Goal: Task Accomplishment & Management: Manage account settings

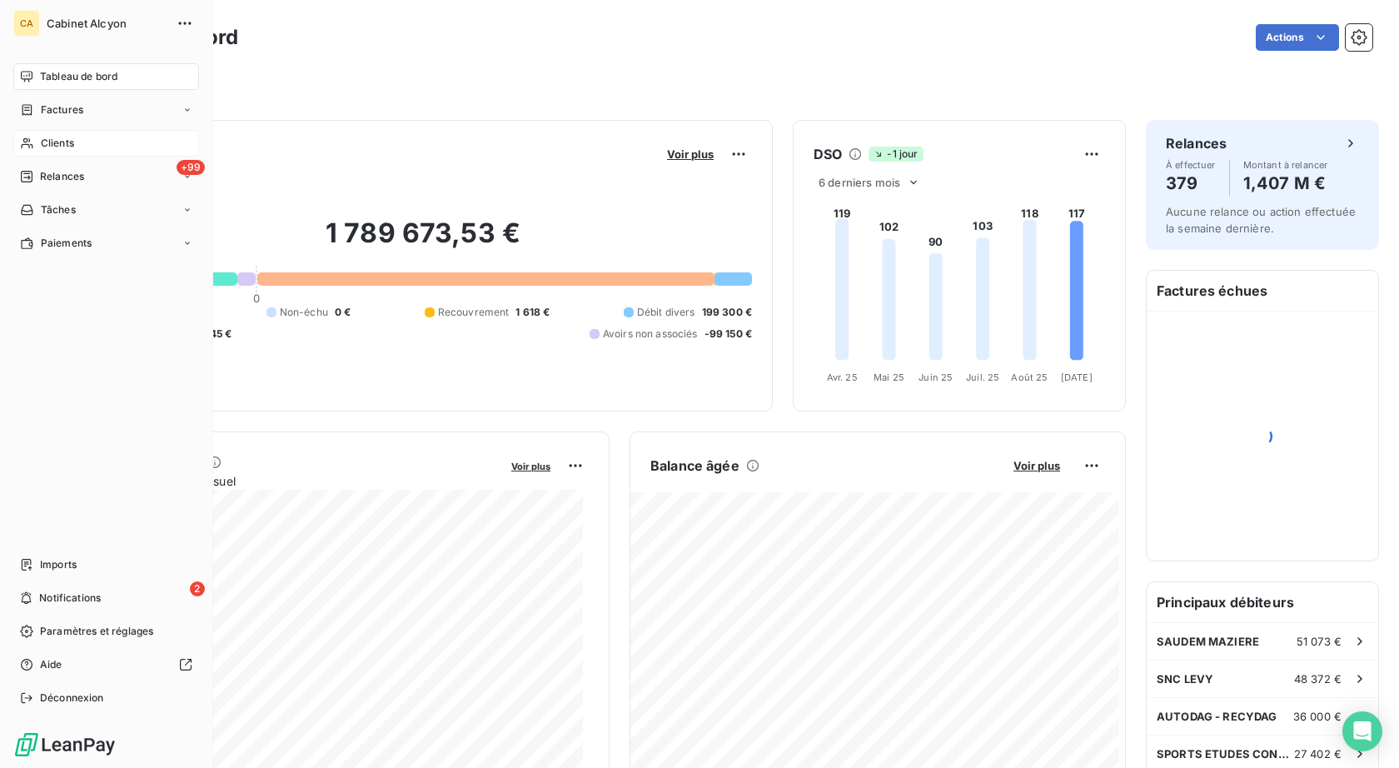
click at [60, 139] on span "Clients" at bounding box center [57, 143] width 33 height 15
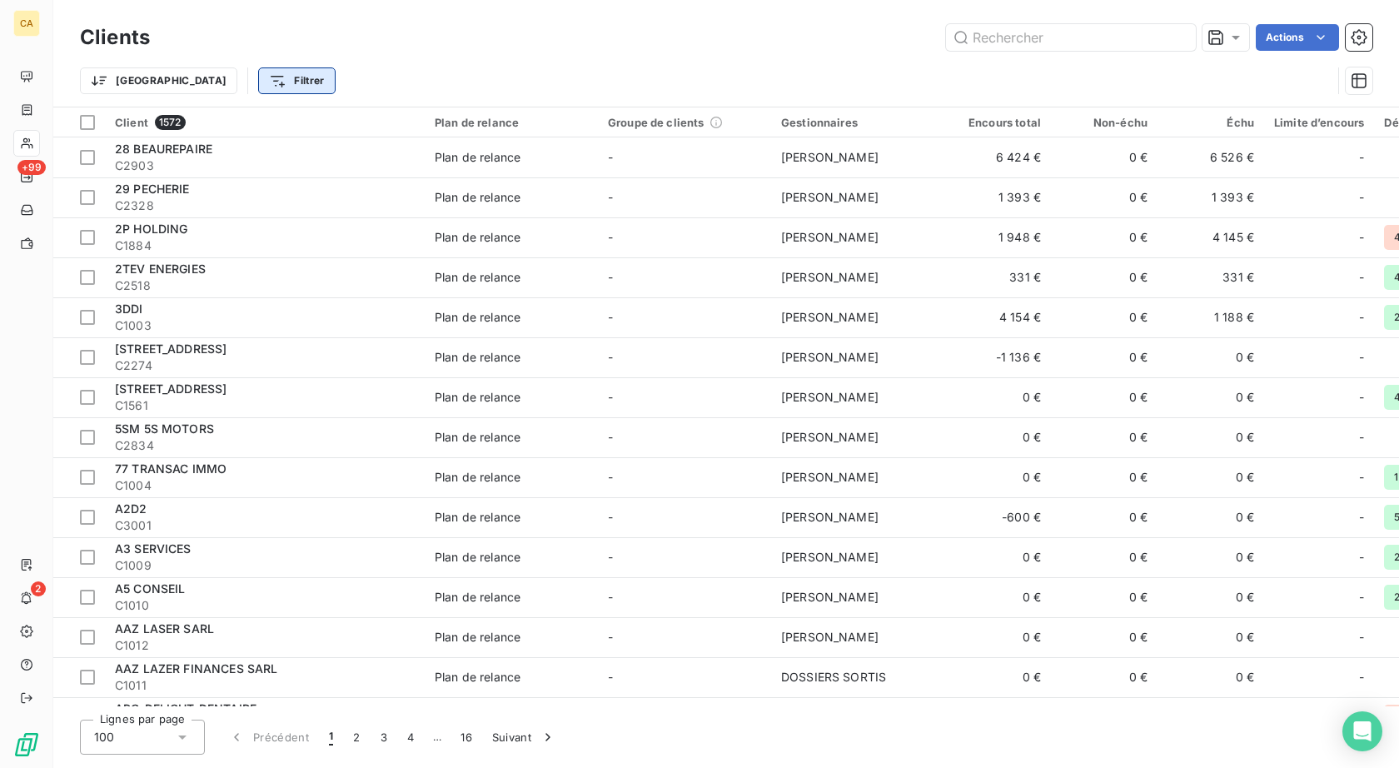
click at [230, 81] on html "CA +99 2 Clients Actions Trier Filtrer Client 1572 Plan de relance Groupe de cl…" at bounding box center [699, 384] width 1399 height 768
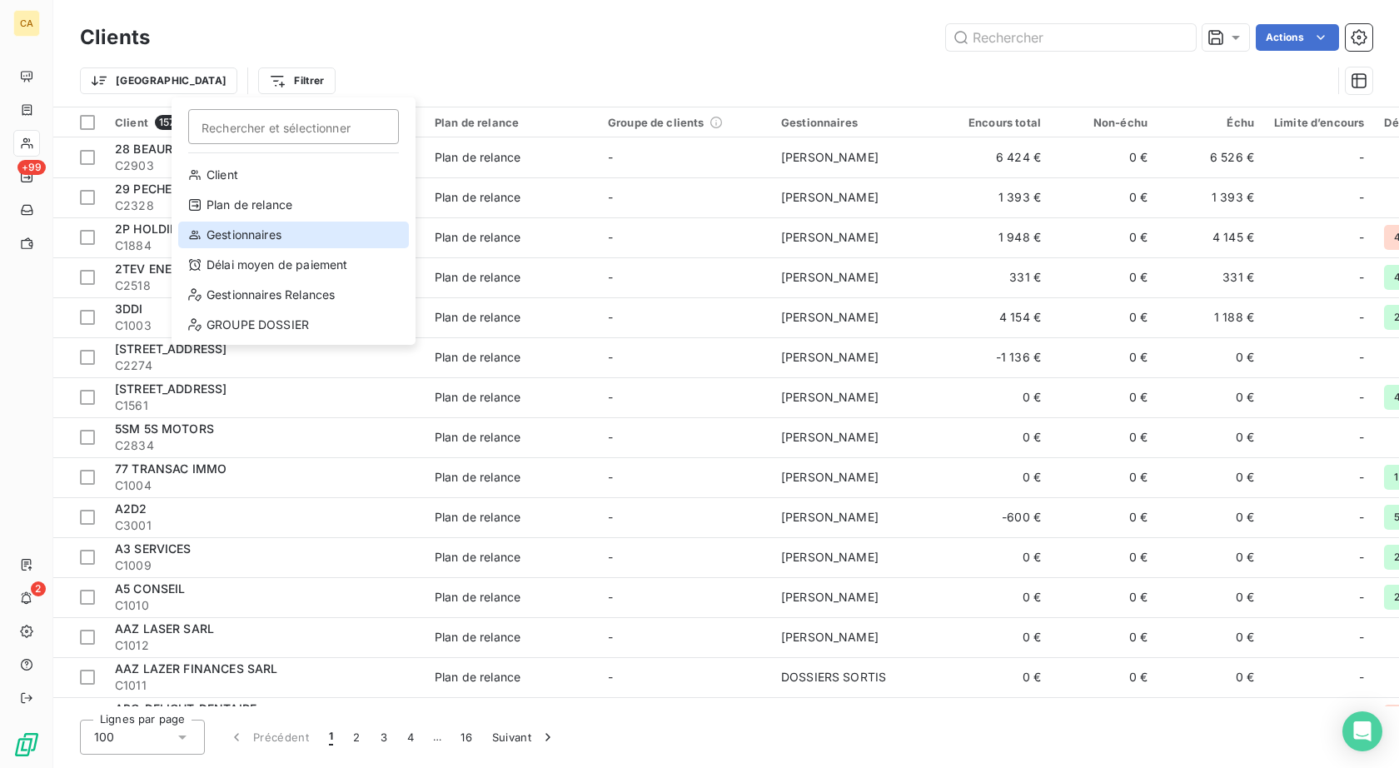
click at [246, 233] on div "Gestionnaires" at bounding box center [293, 234] width 231 height 27
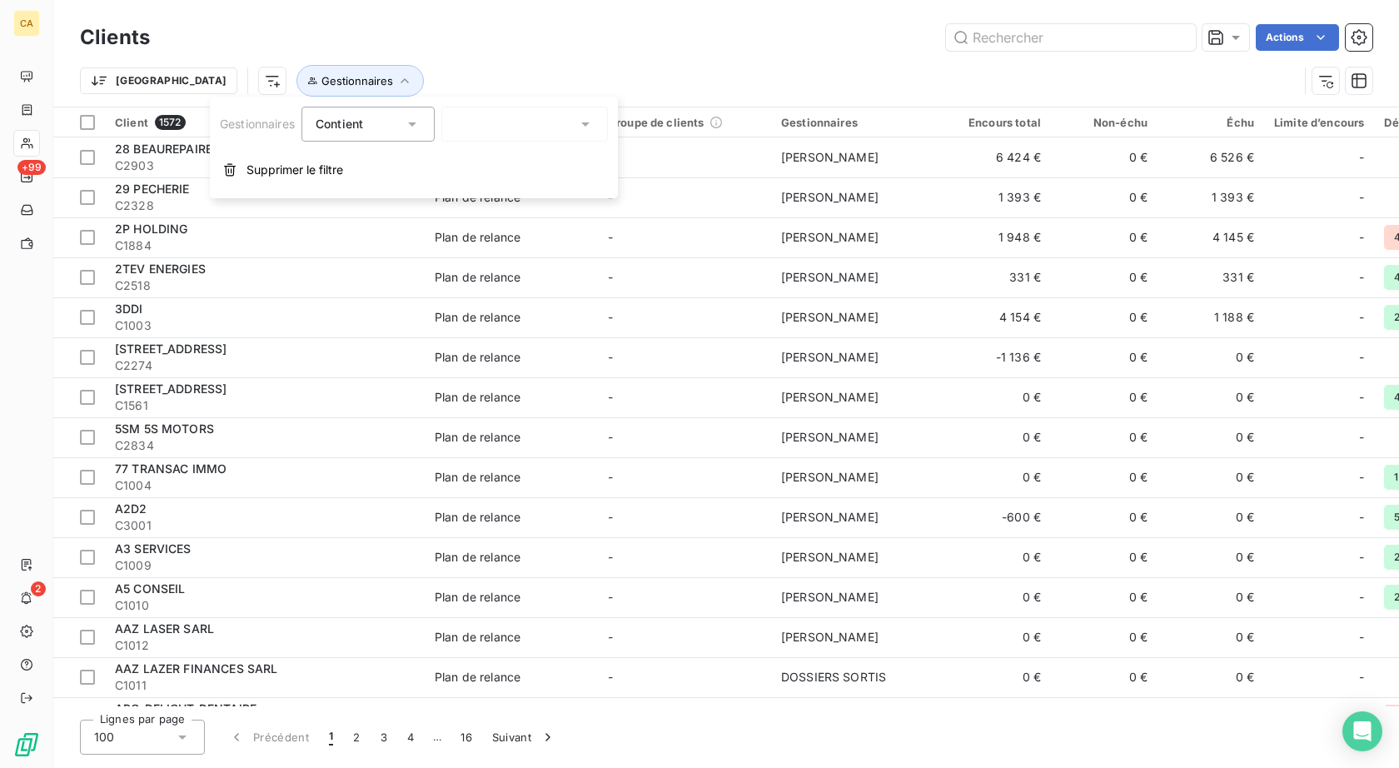
click at [415, 121] on icon at bounding box center [412, 124] width 17 height 17
click at [537, 132] on div at bounding box center [524, 124] width 166 height 35
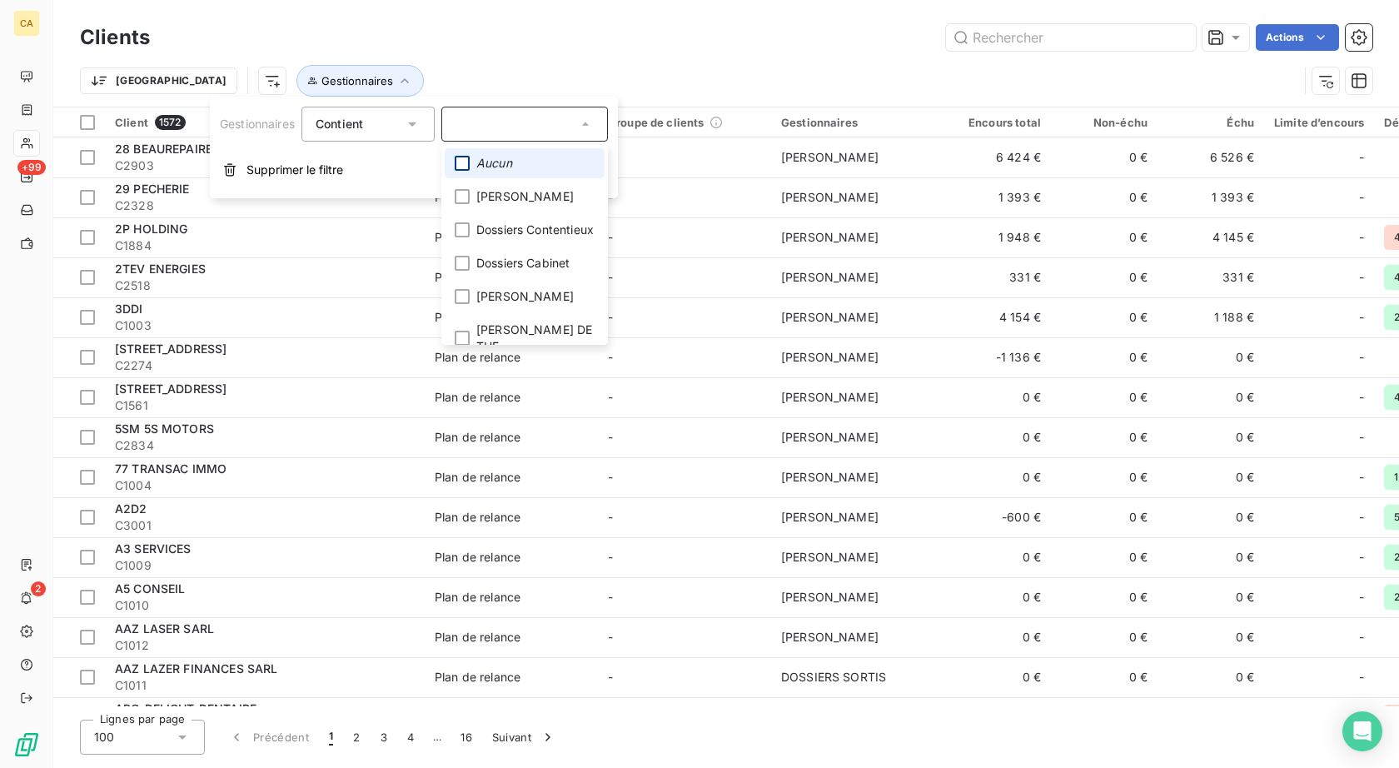
click at [466, 165] on div at bounding box center [462, 163] width 15 height 15
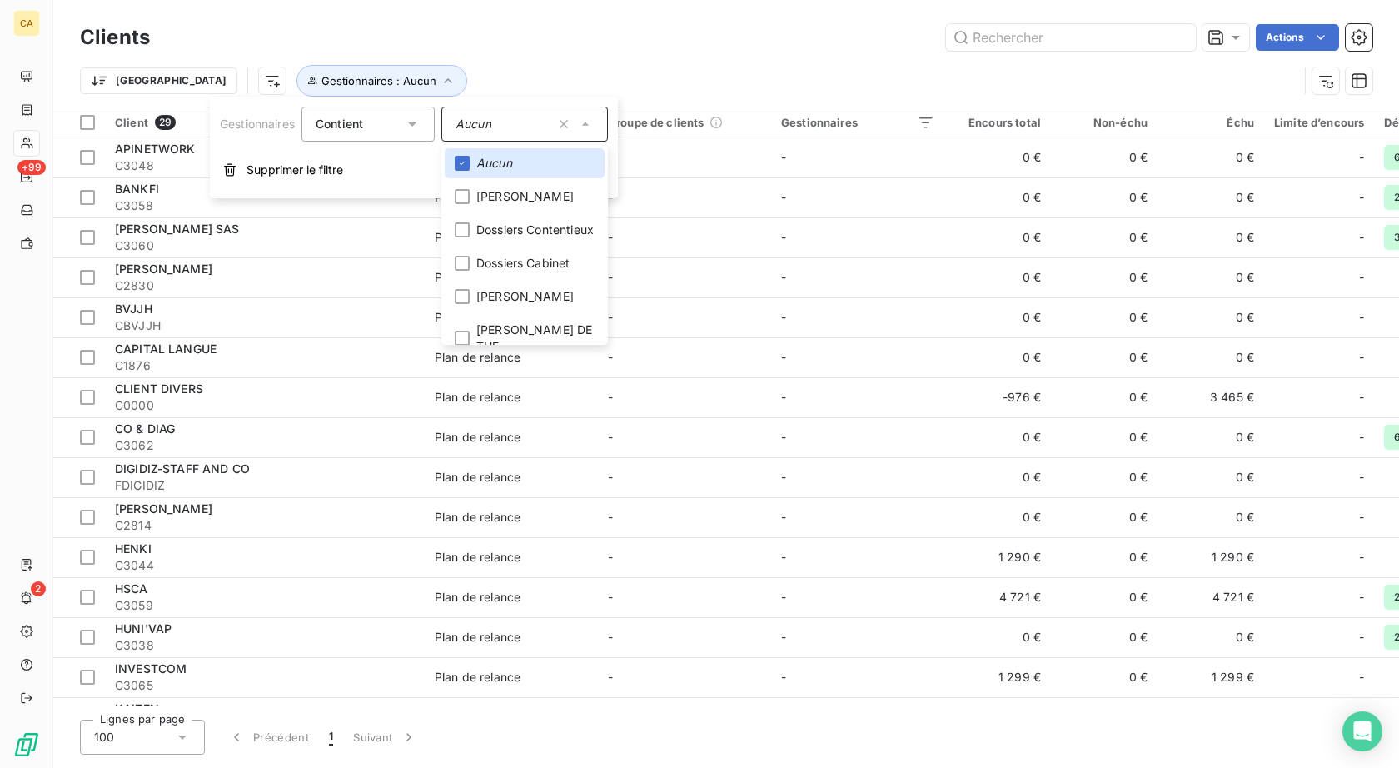
click at [700, 11] on div "Clients Actions Trier Gestionnaires : Aucun" at bounding box center [725, 53] width 1345 height 107
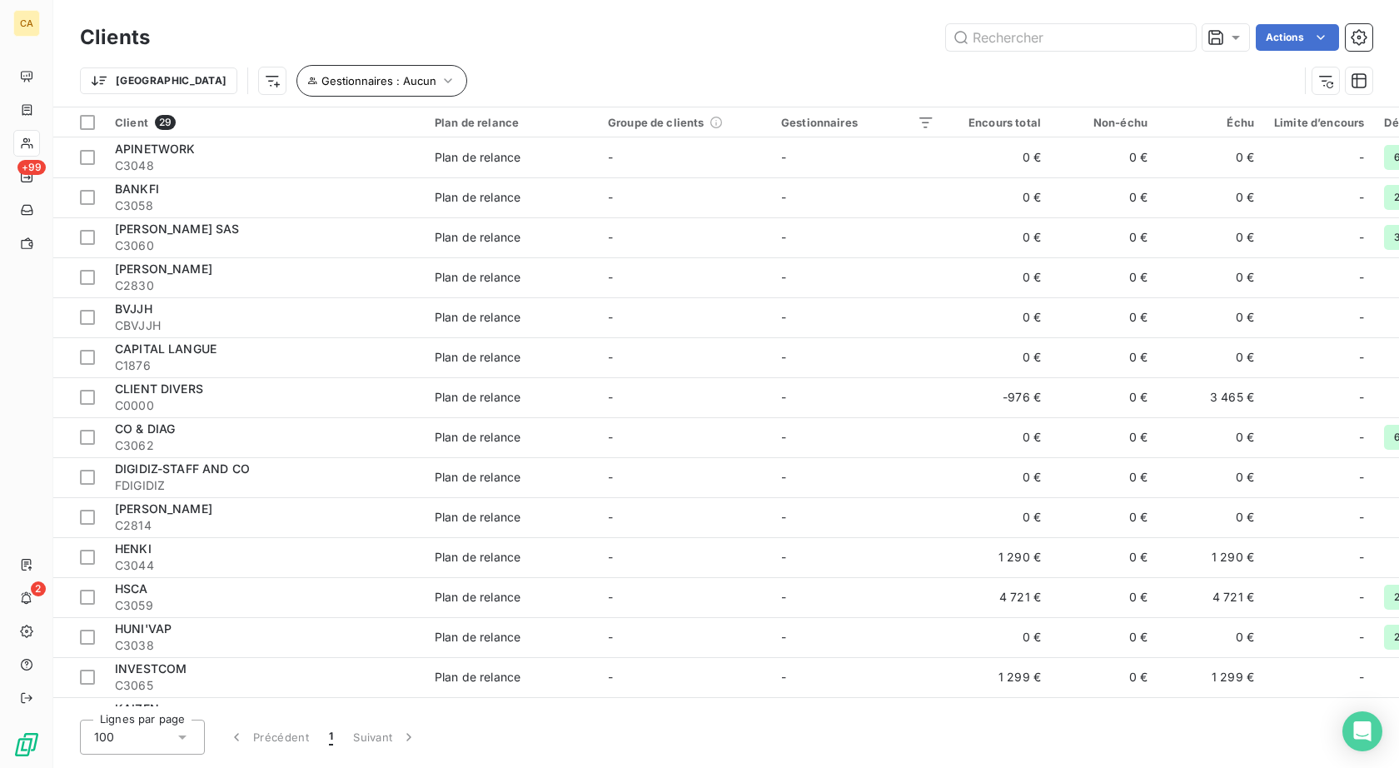
click at [440, 81] on icon "button" at bounding box center [448, 80] width 17 height 17
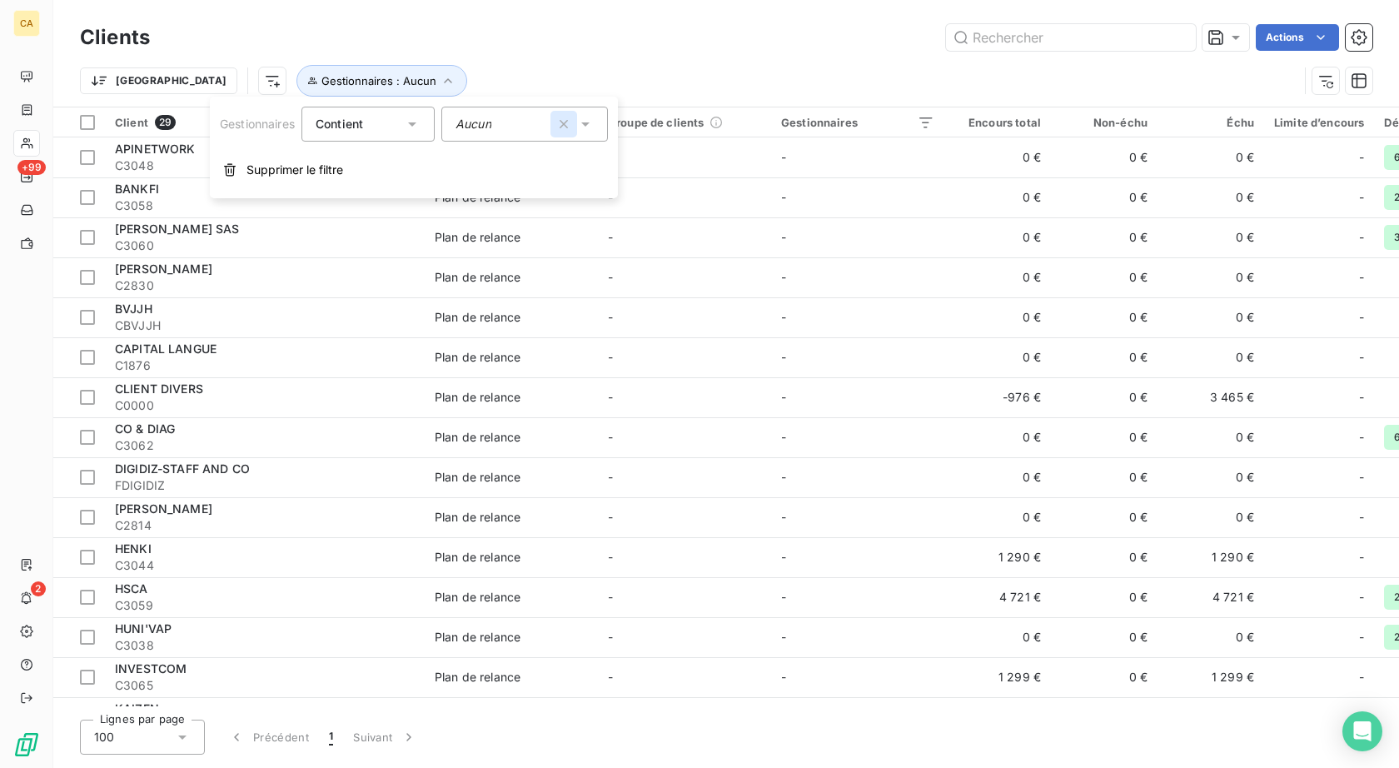
click at [568, 124] on icon "button" at bounding box center [563, 124] width 17 height 17
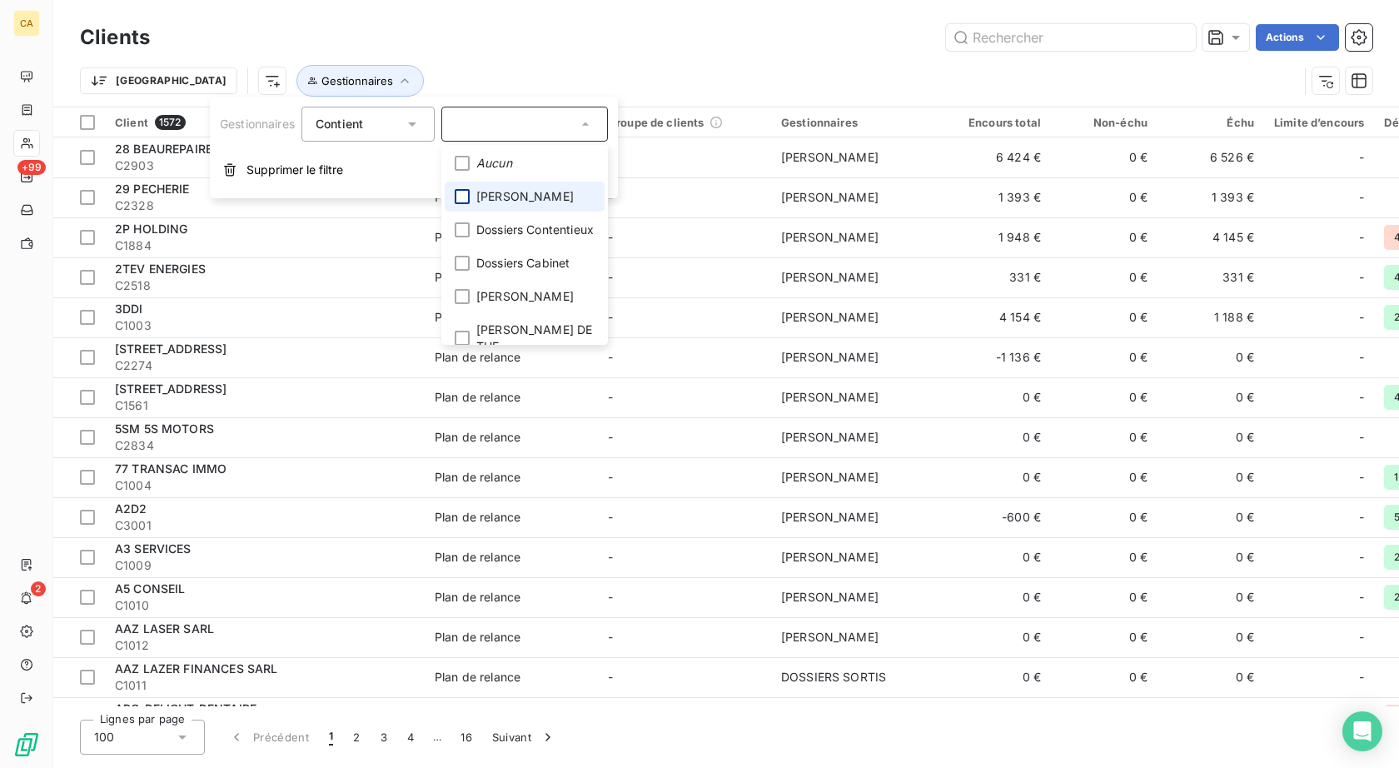
click at [466, 196] on div at bounding box center [462, 196] width 15 height 15
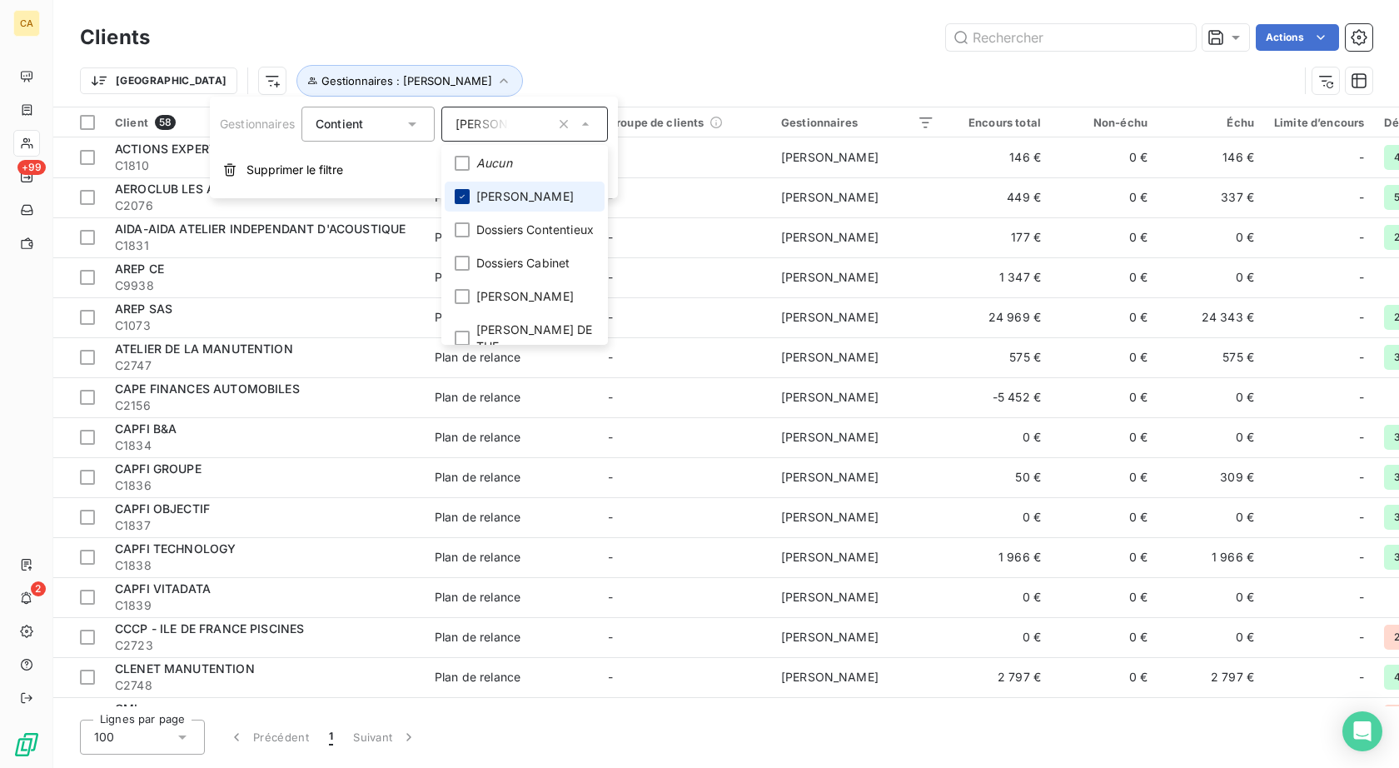
click at [467, 196] on icon at bounding box center [462, 196] width 10 height 10
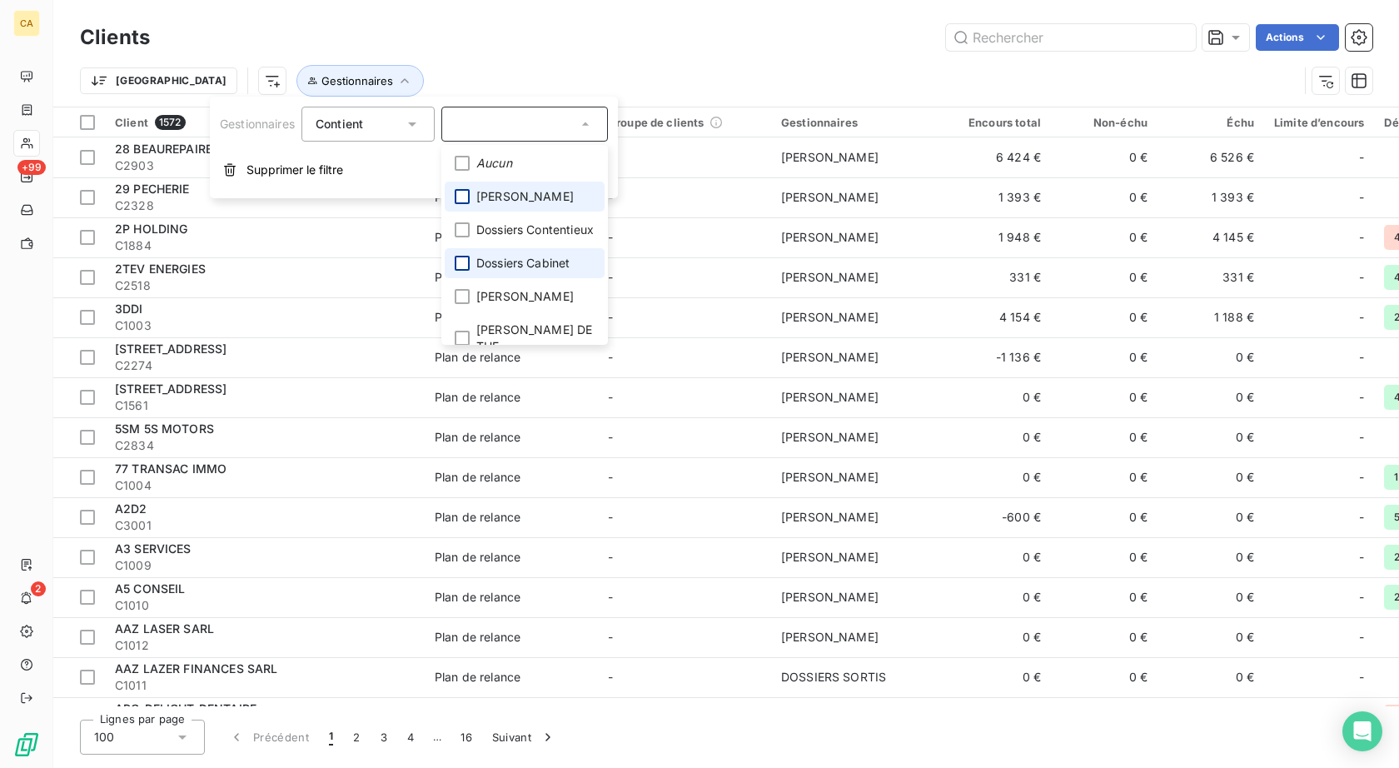
click at [469, 271] on div at bounding box center [462, 263] width 15 height 15
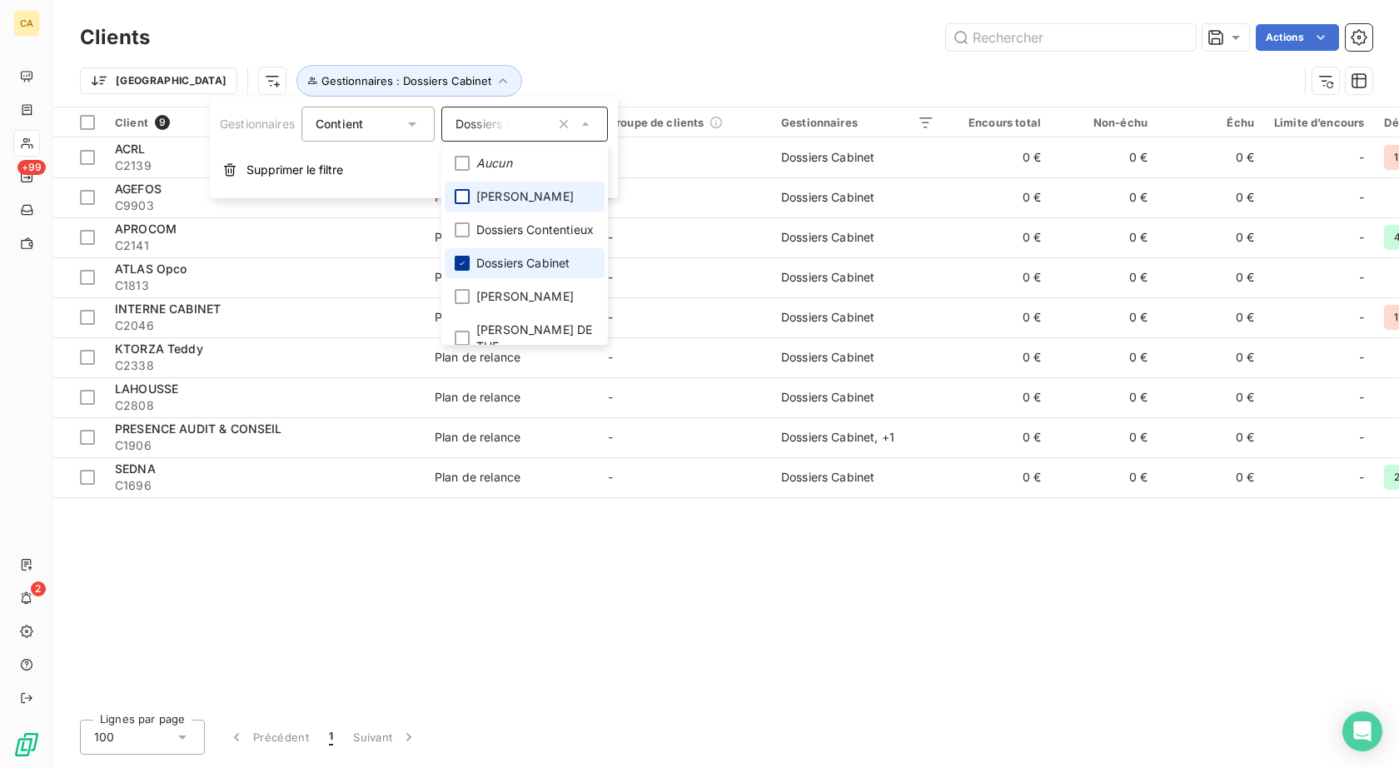
click at [467, 268] on icon at bounding box center [462, 263] width 10 height 10
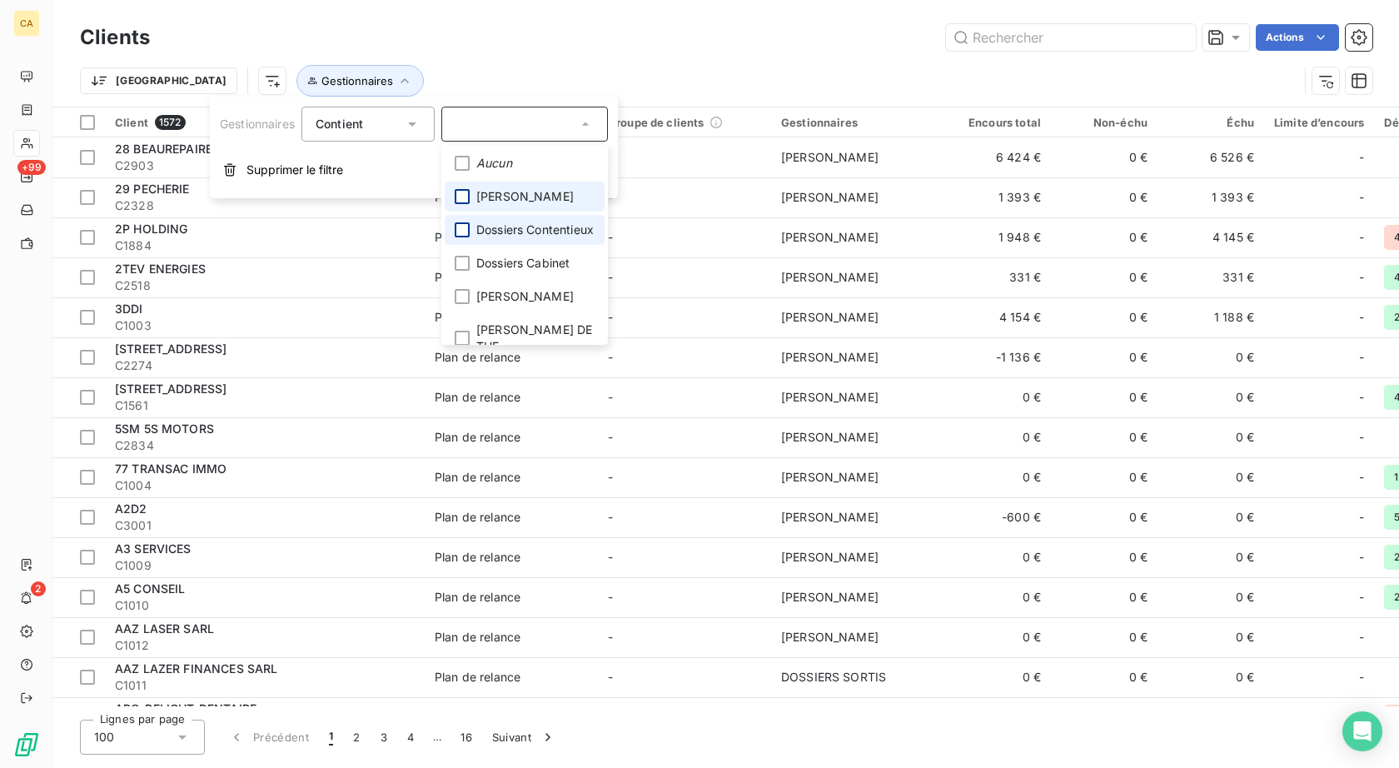
click at [469, 236] on div at bounding box center [462, 229] width 15 height 15
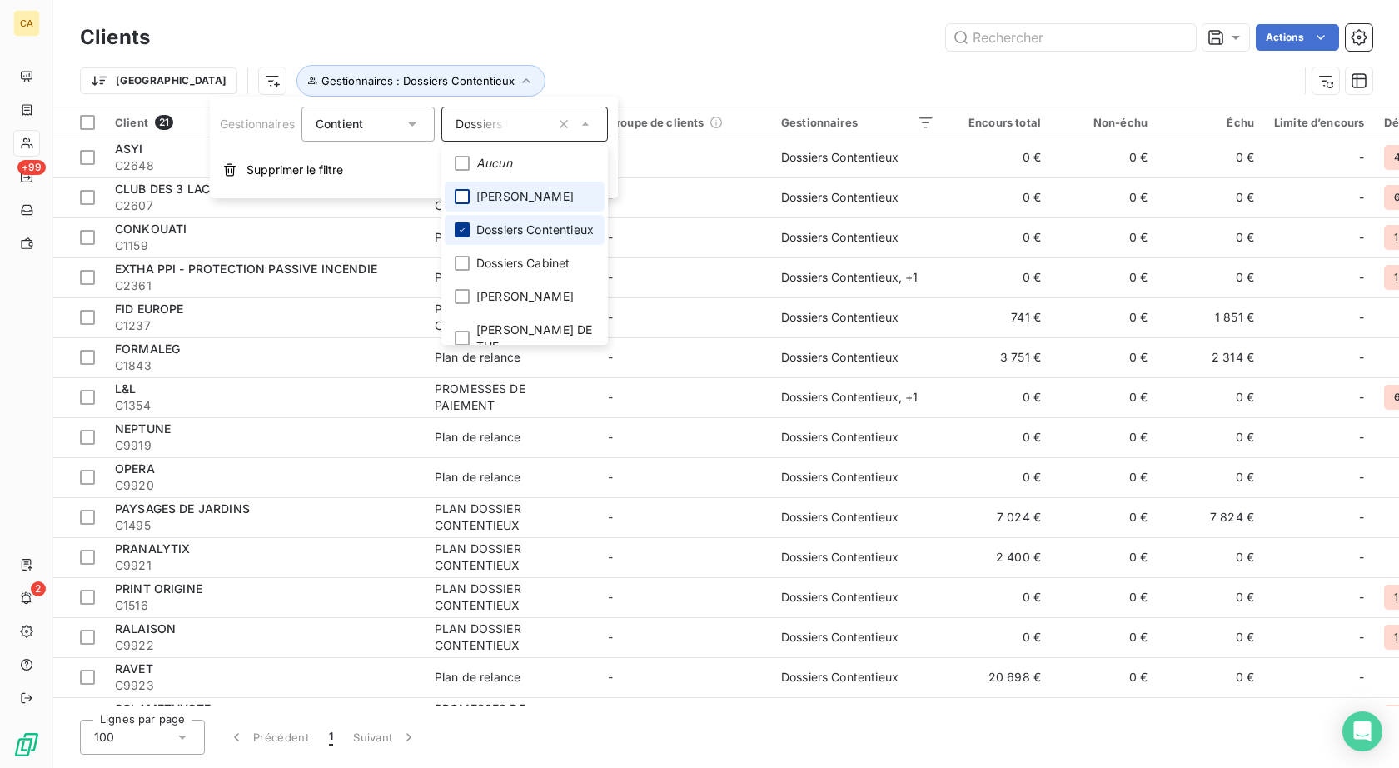
click at [467, 235] on icon at bounding box center [462, 230] width 10 height 10
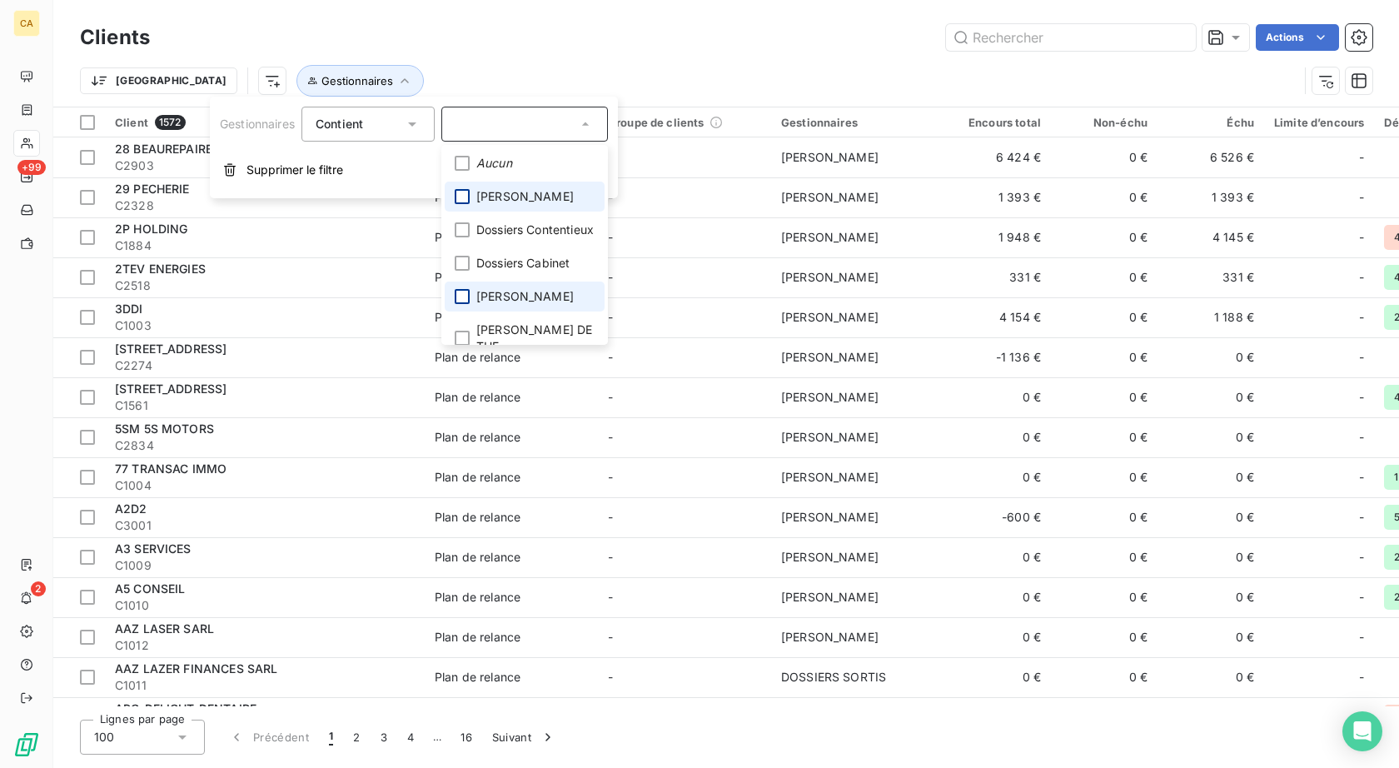
click at [468, 304] on div at bounding box center [462, 296] width 15 height 15
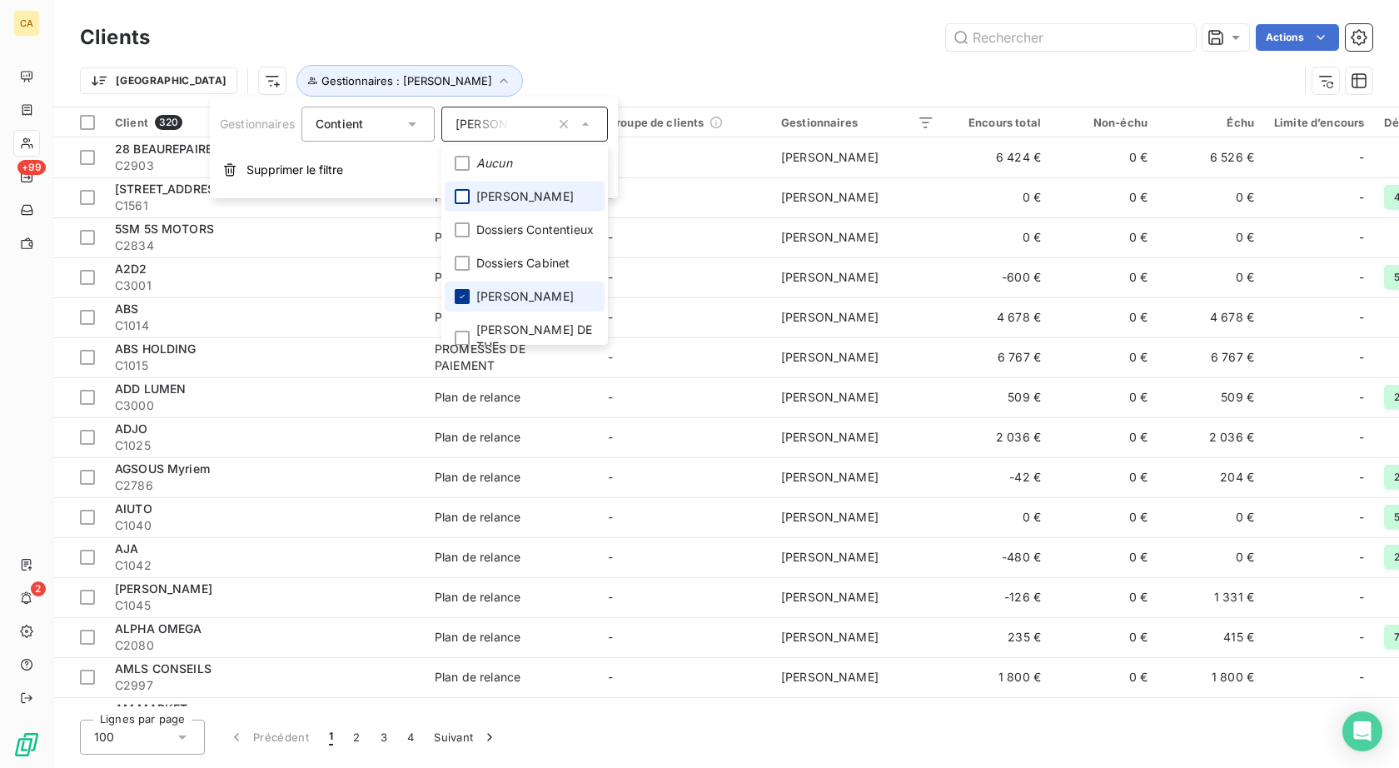
click at [467, 301] on icon at bounding box center [462, 296] width 10 height 10
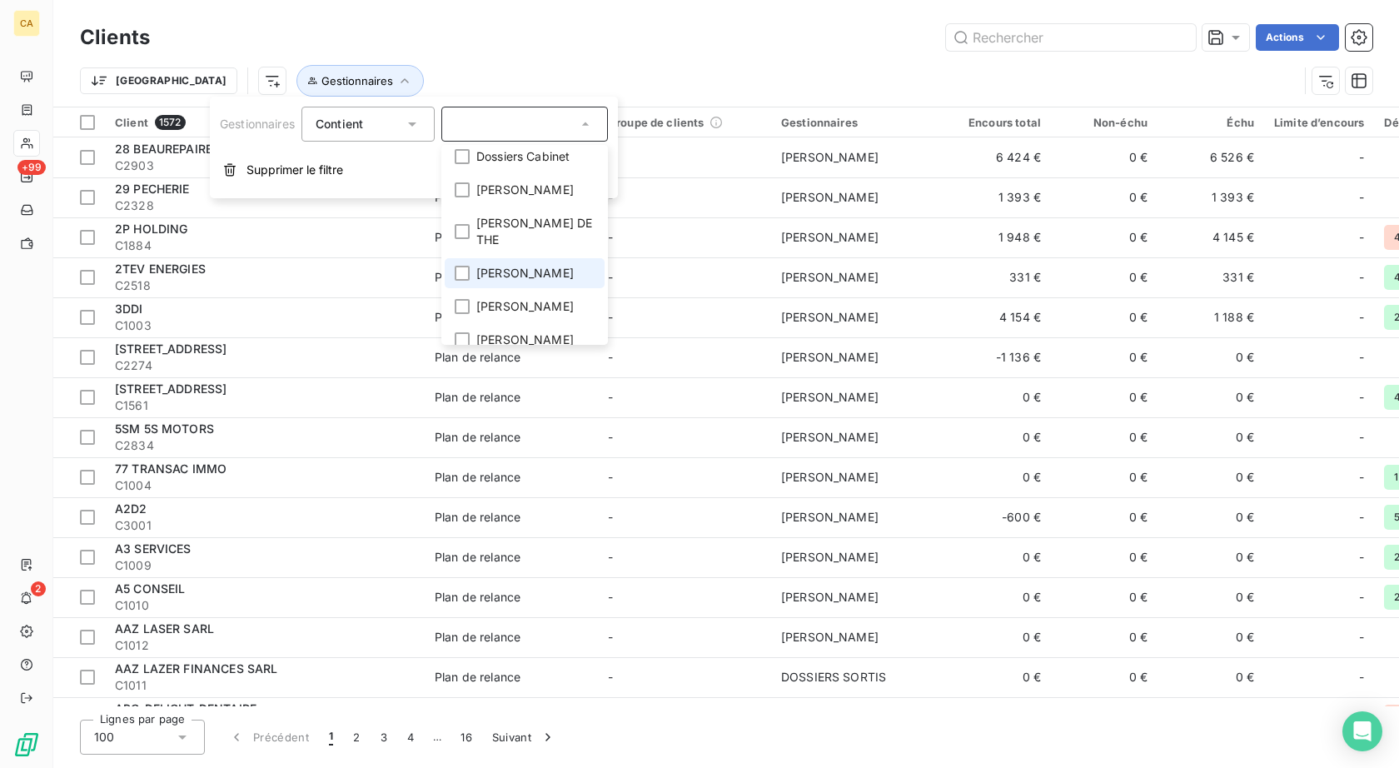
scroll to position [119, 0]
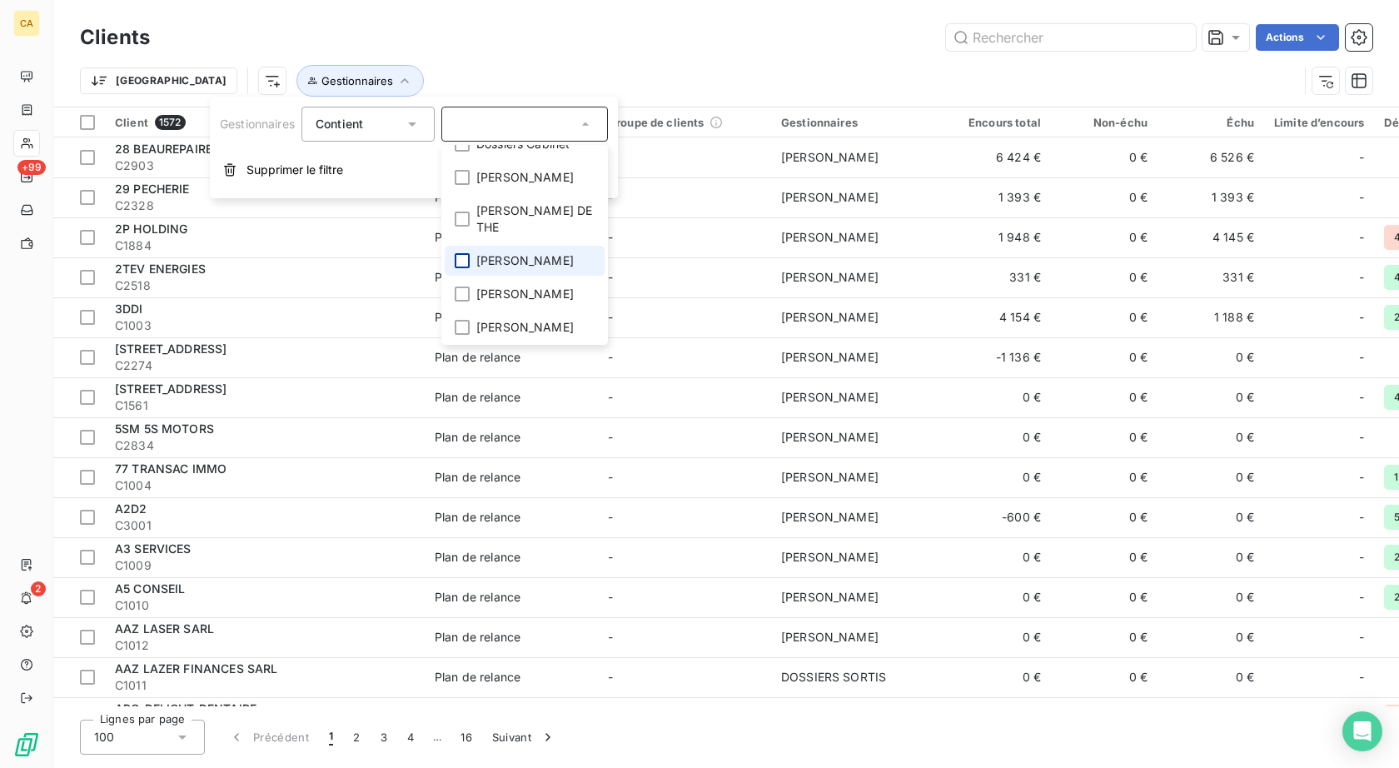
click at [469, 268] on div at bounding box center [462, 260] width 15 height 15
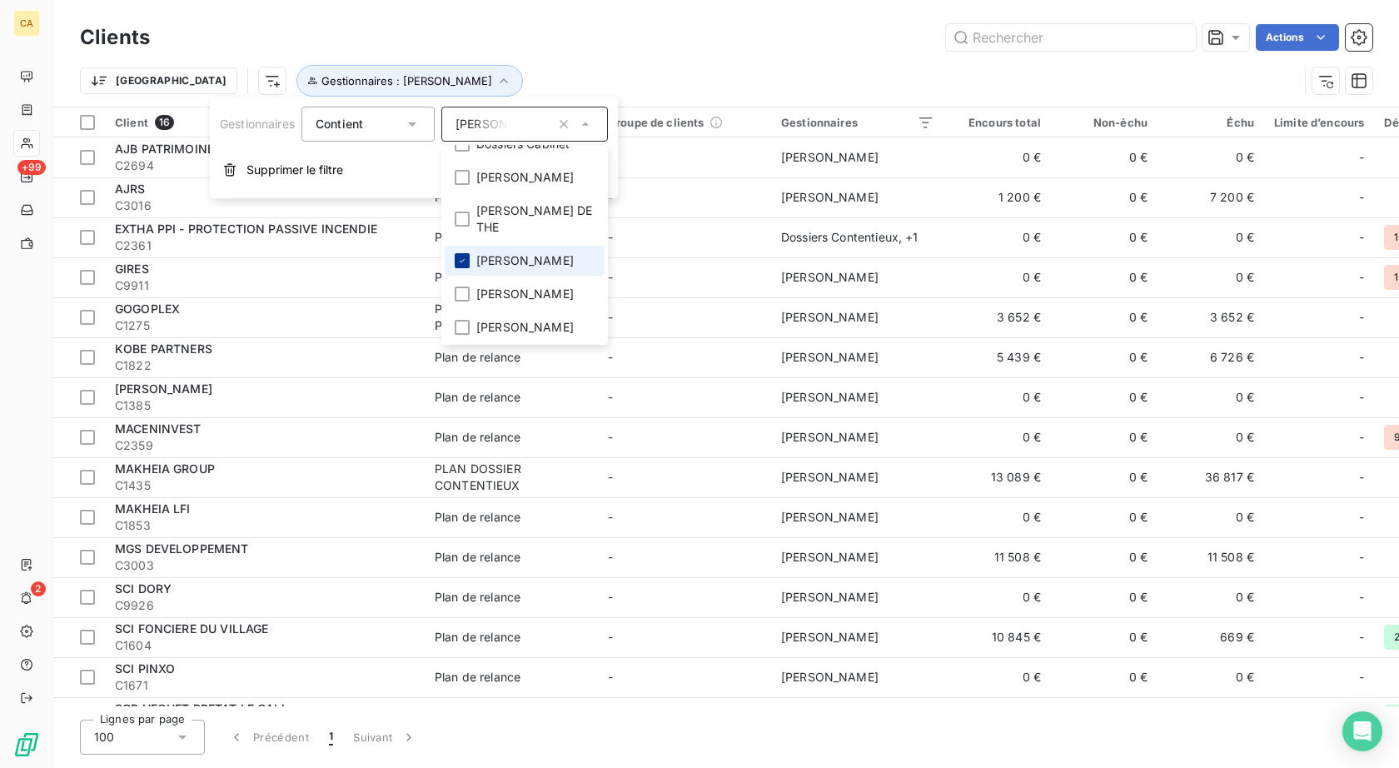
click at [470, 268] on div at bounding box center [462, 260] width 15 height 15
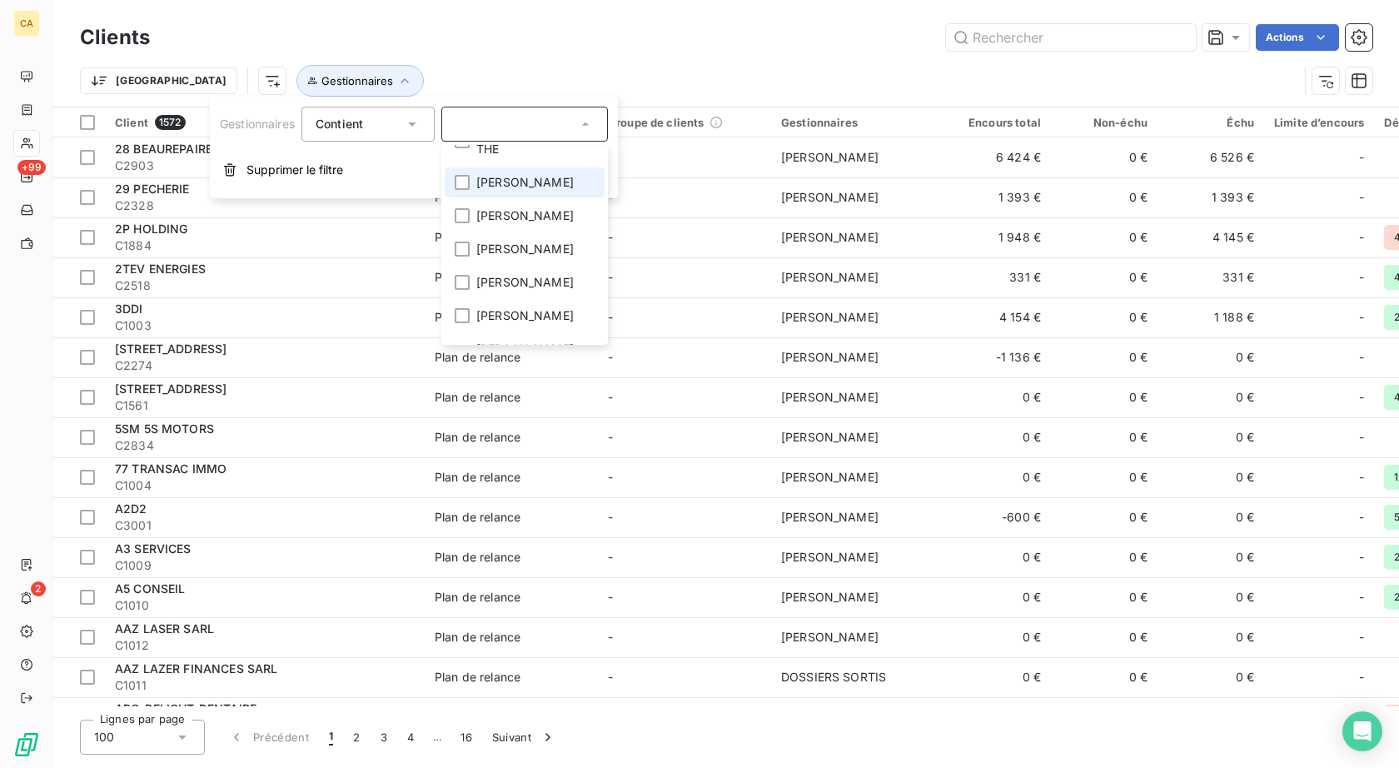
scroll to position [215, 0]
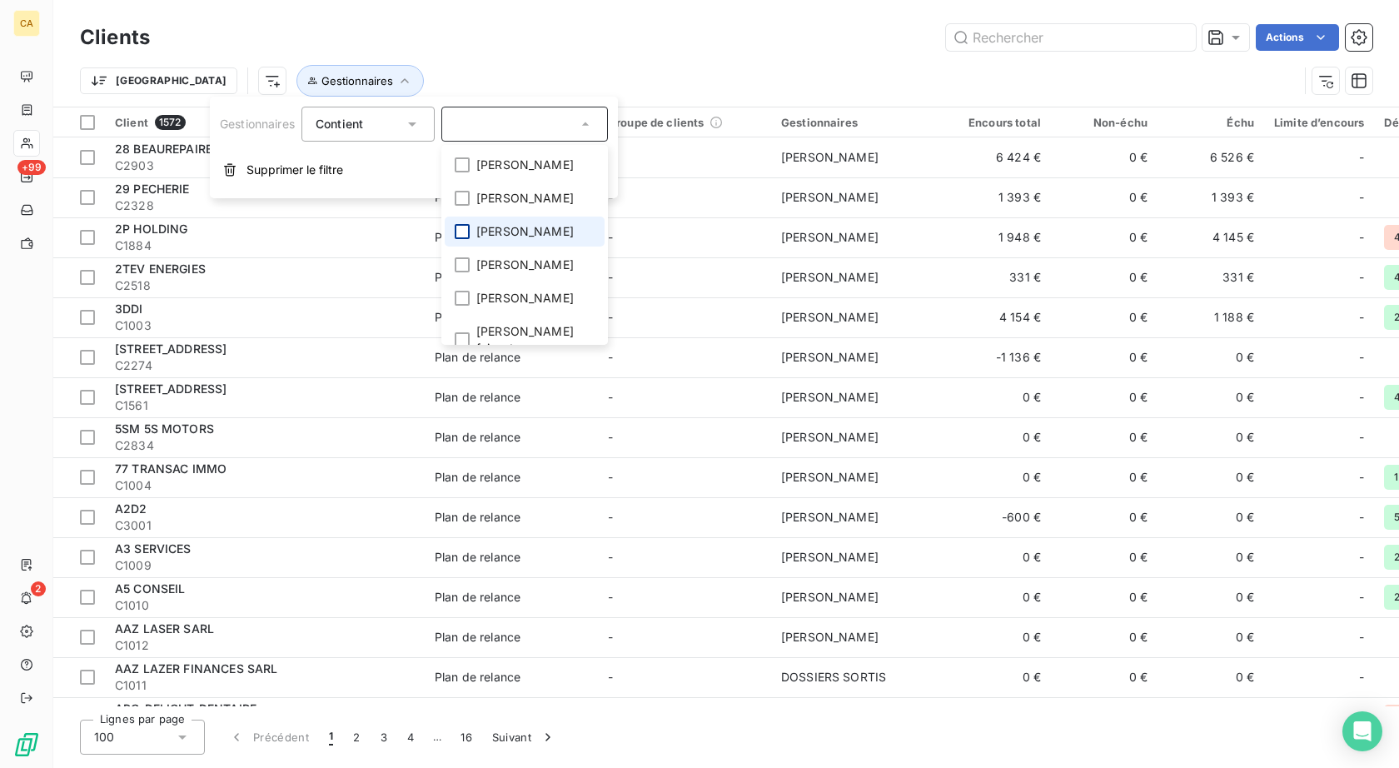
click at [467, 239] on div at bounding box center [462, 231] width 15 height 15
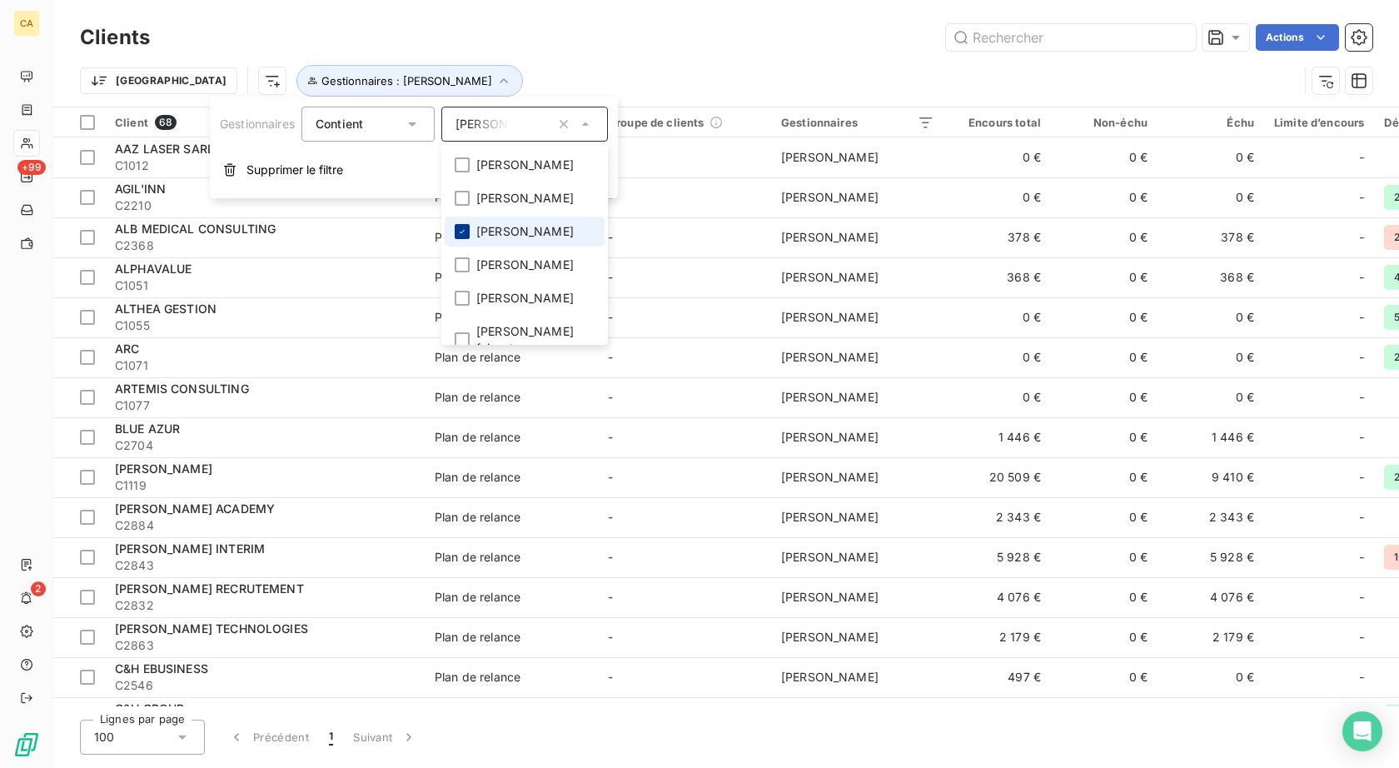
click at [467, 236] on icon at bounding box center [462, 231] width 10 height 10
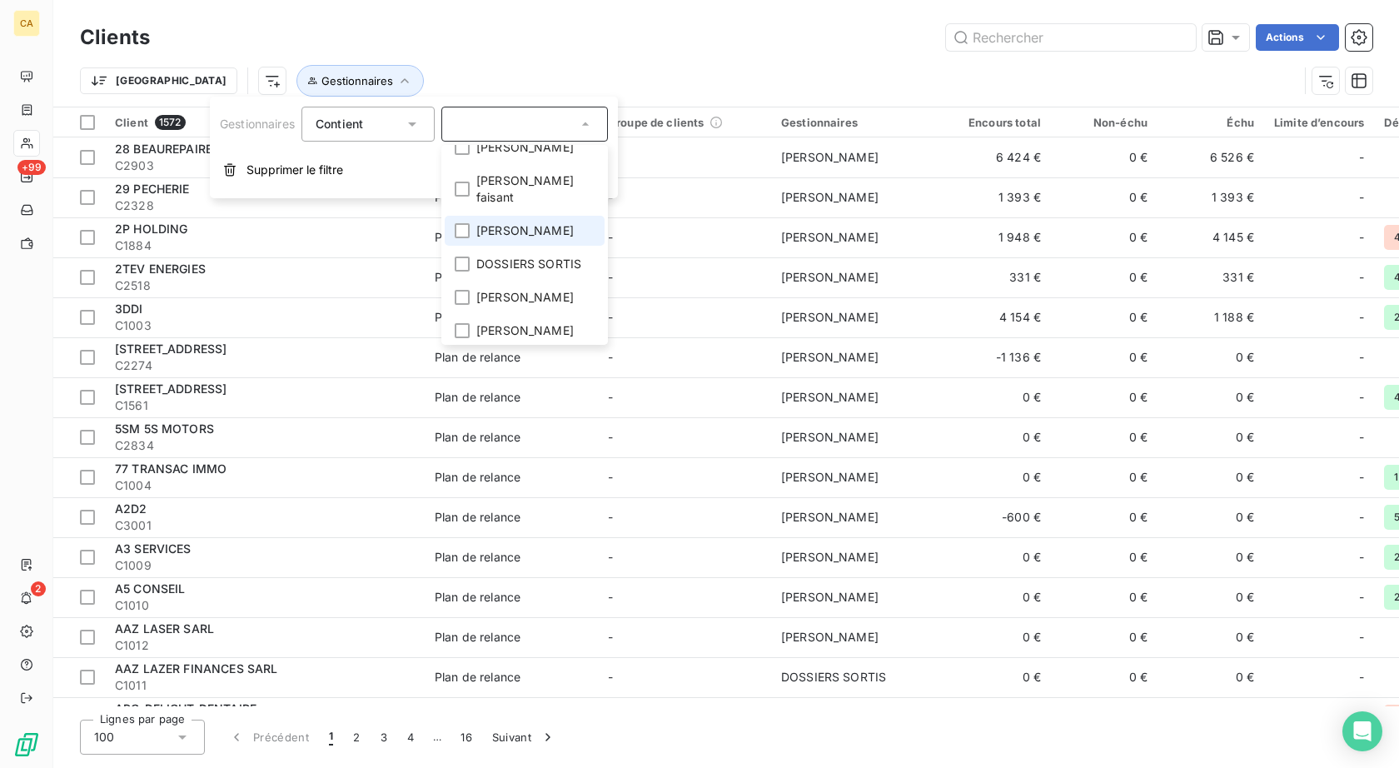
scroll to position [403, 0]
click at [464, 234] on div at bounding box center [462, 226] width 15 height 15
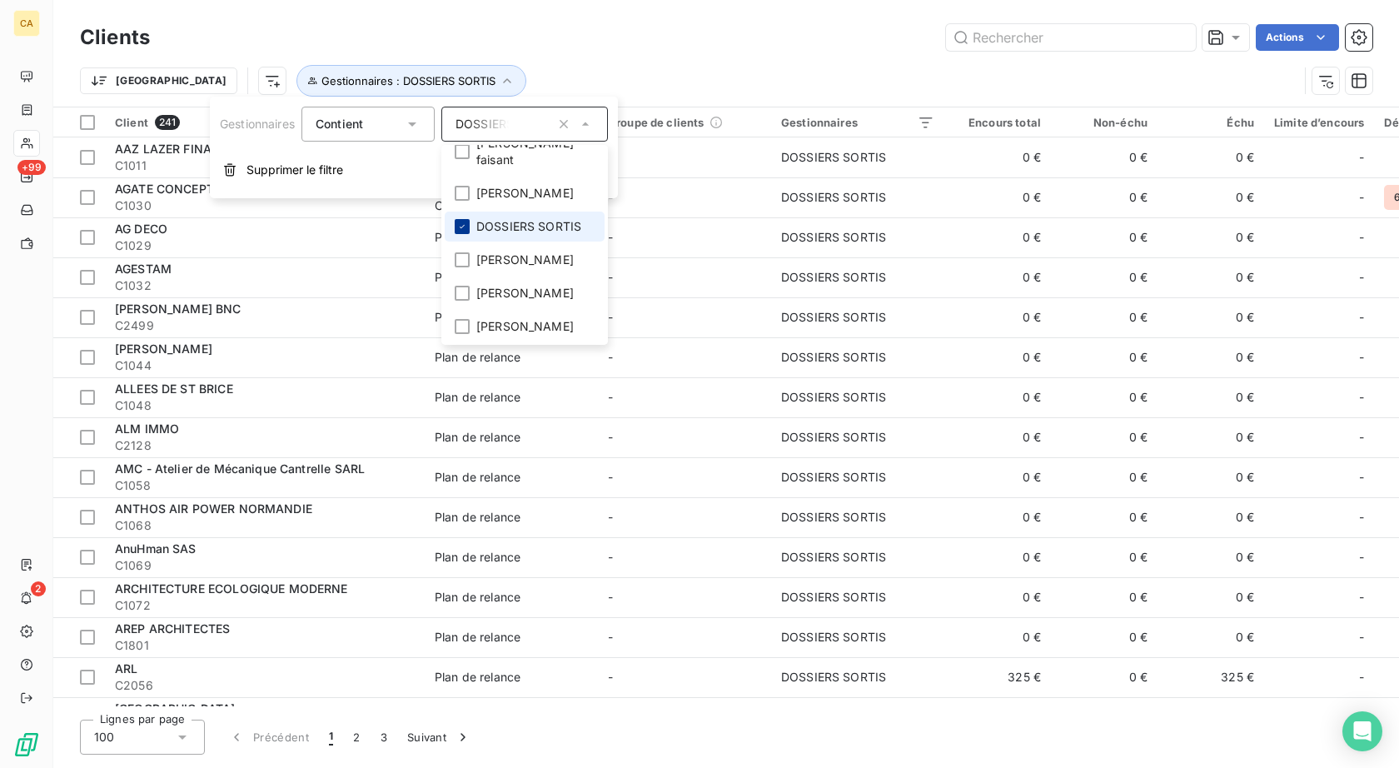
click at [465, 228] on icon at bounding box center [462, 226] width 5 height 3
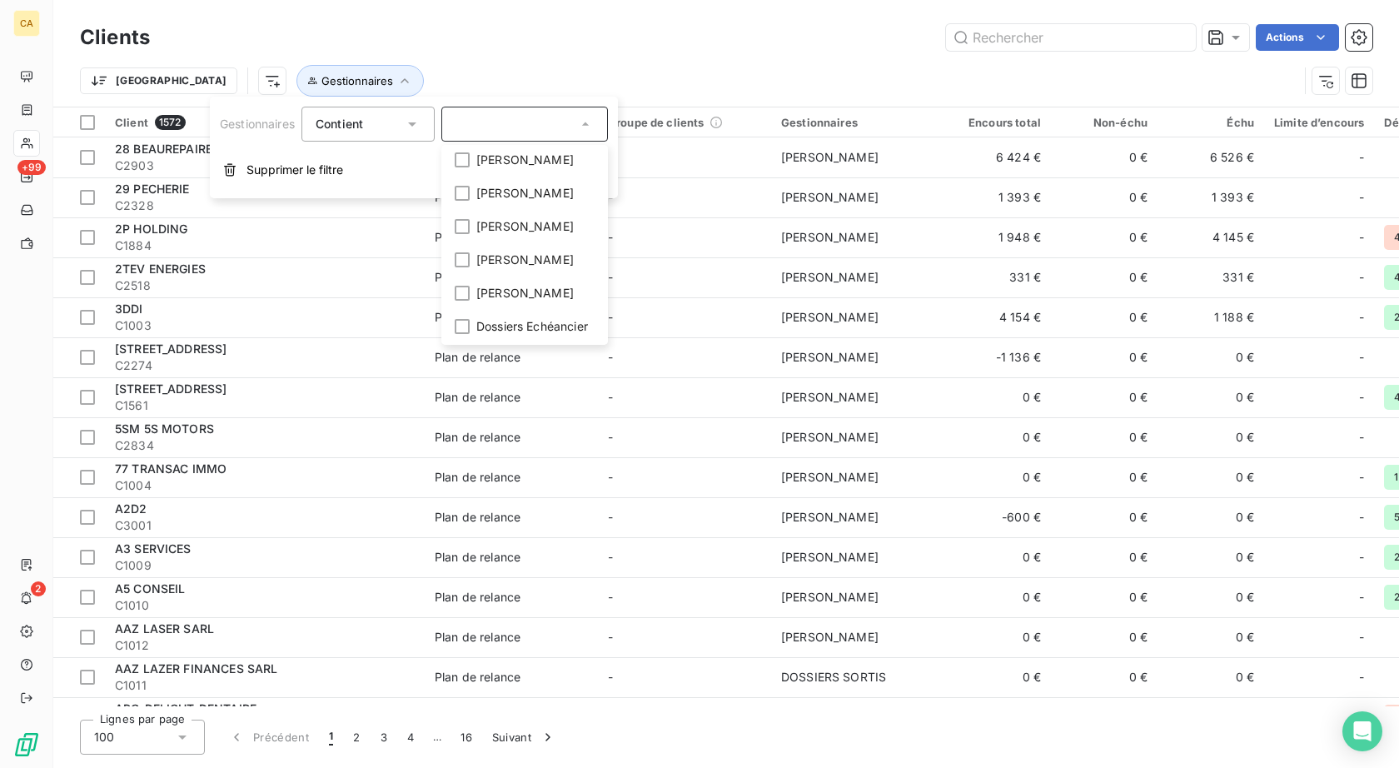
scroll to position [719, 0]
click at [465, 319] on div at bounding box center [462, 326] width 15 height 15
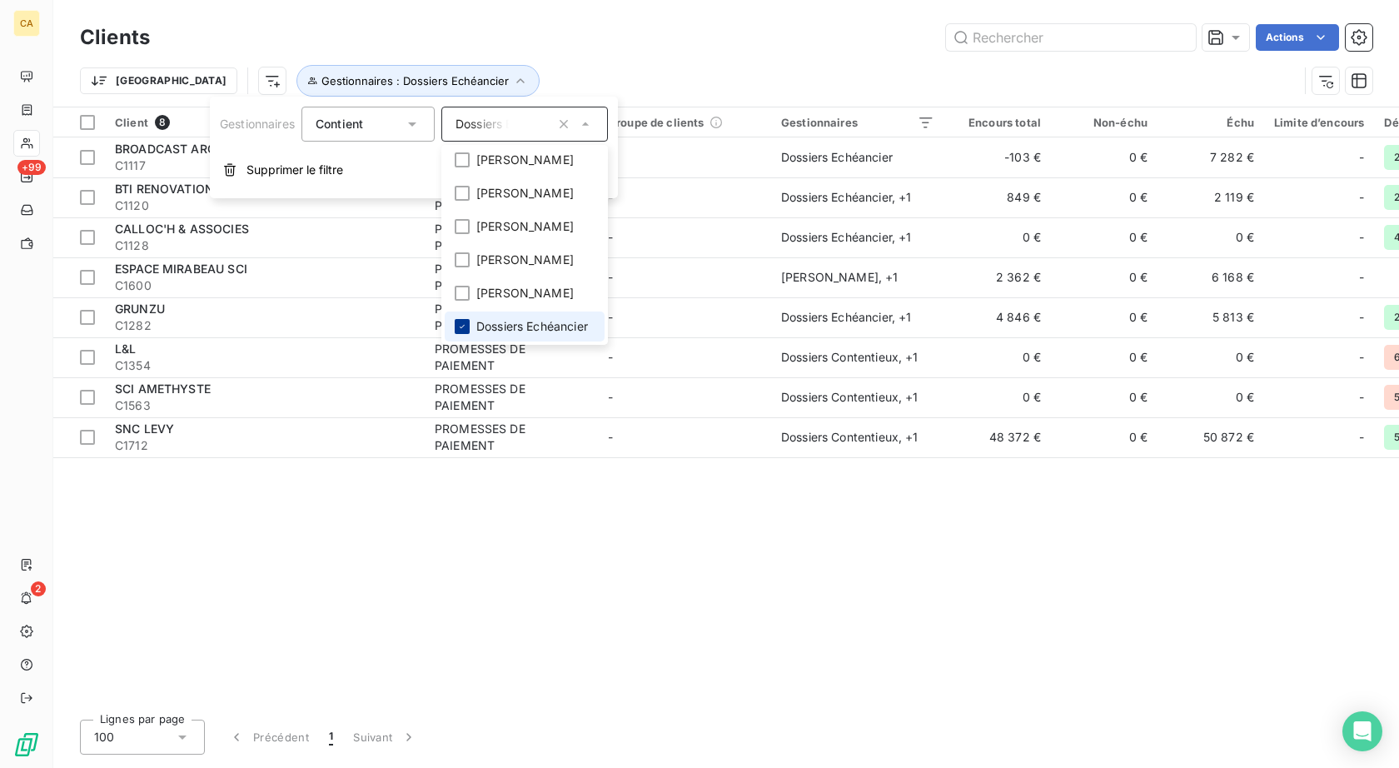
click at [464, 321] on icon at bounding box center [462, 326] width 10 height 10
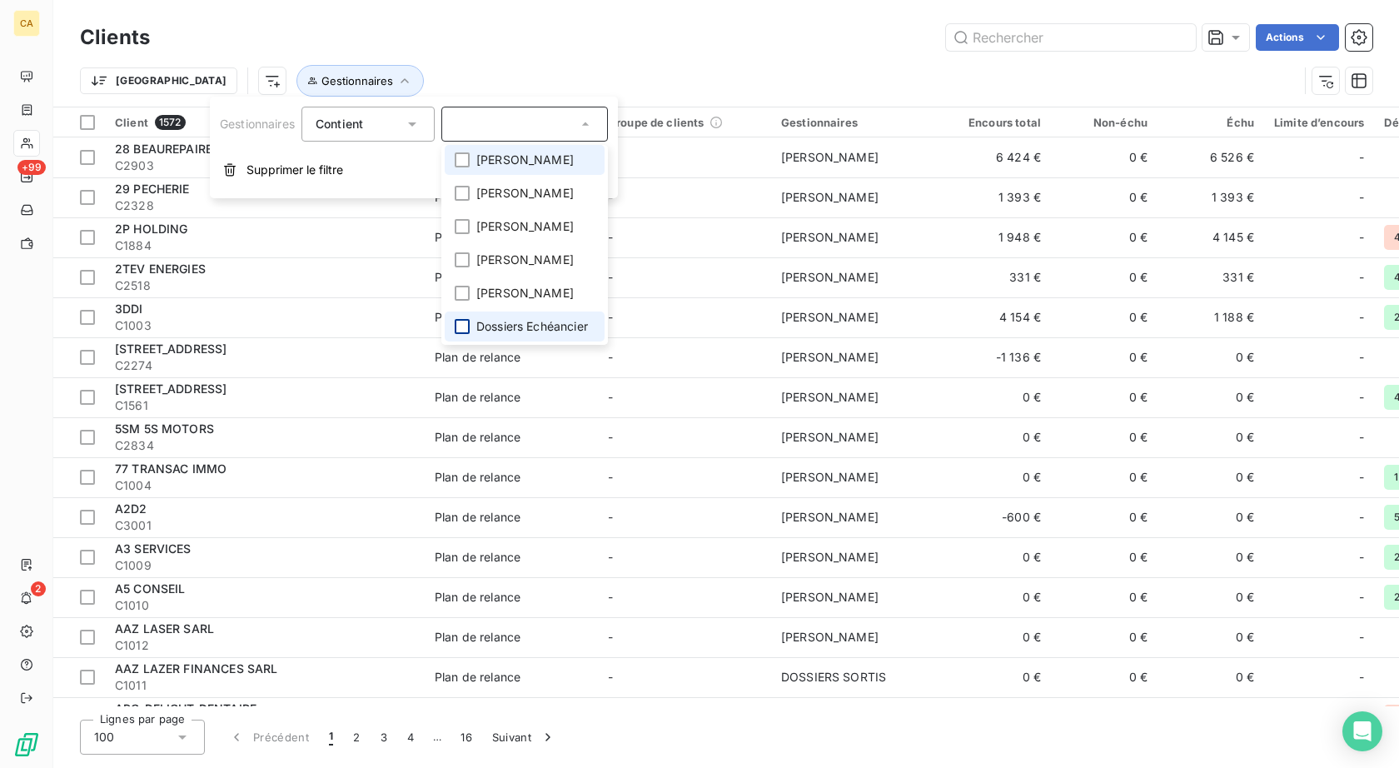
scroll to position [0, 0]
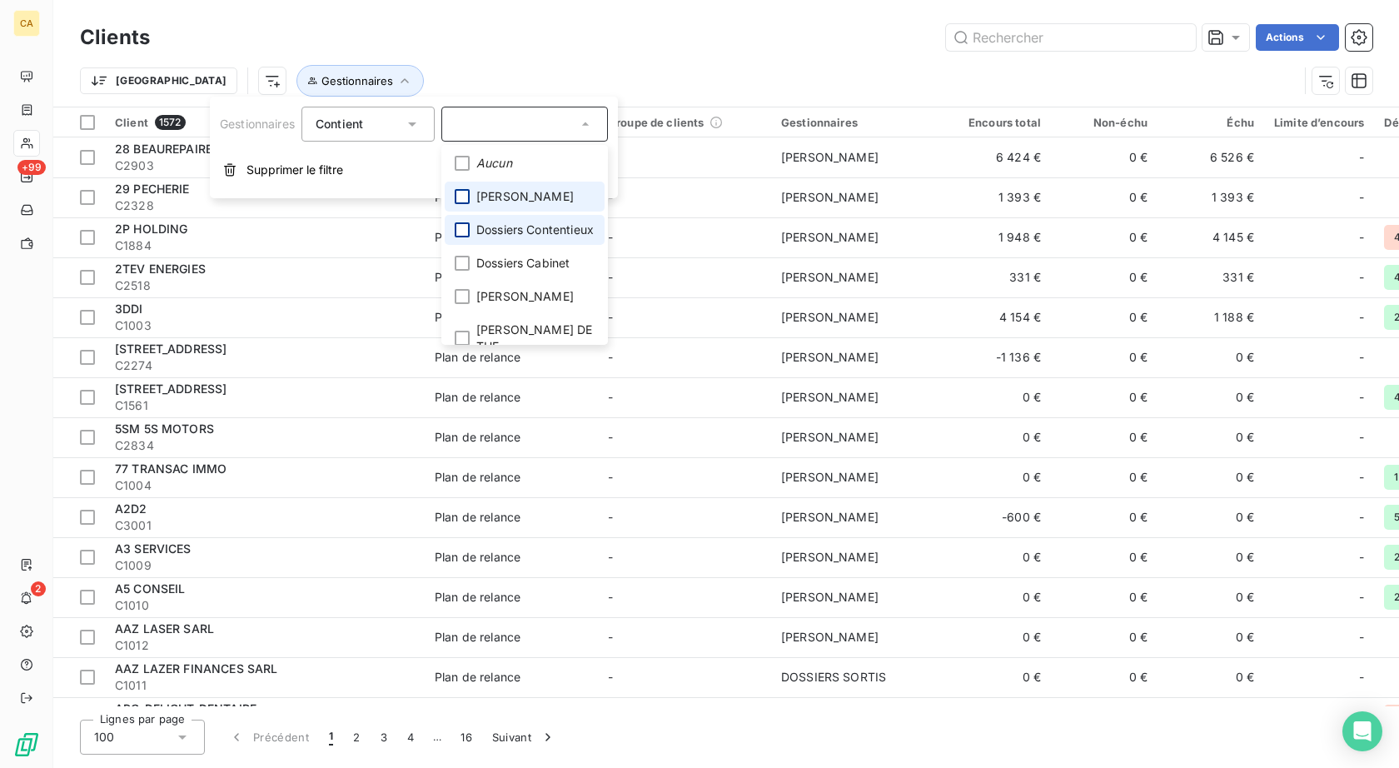
click at [466, 236] on div at bounding box center [462, 229] width 15 height 15
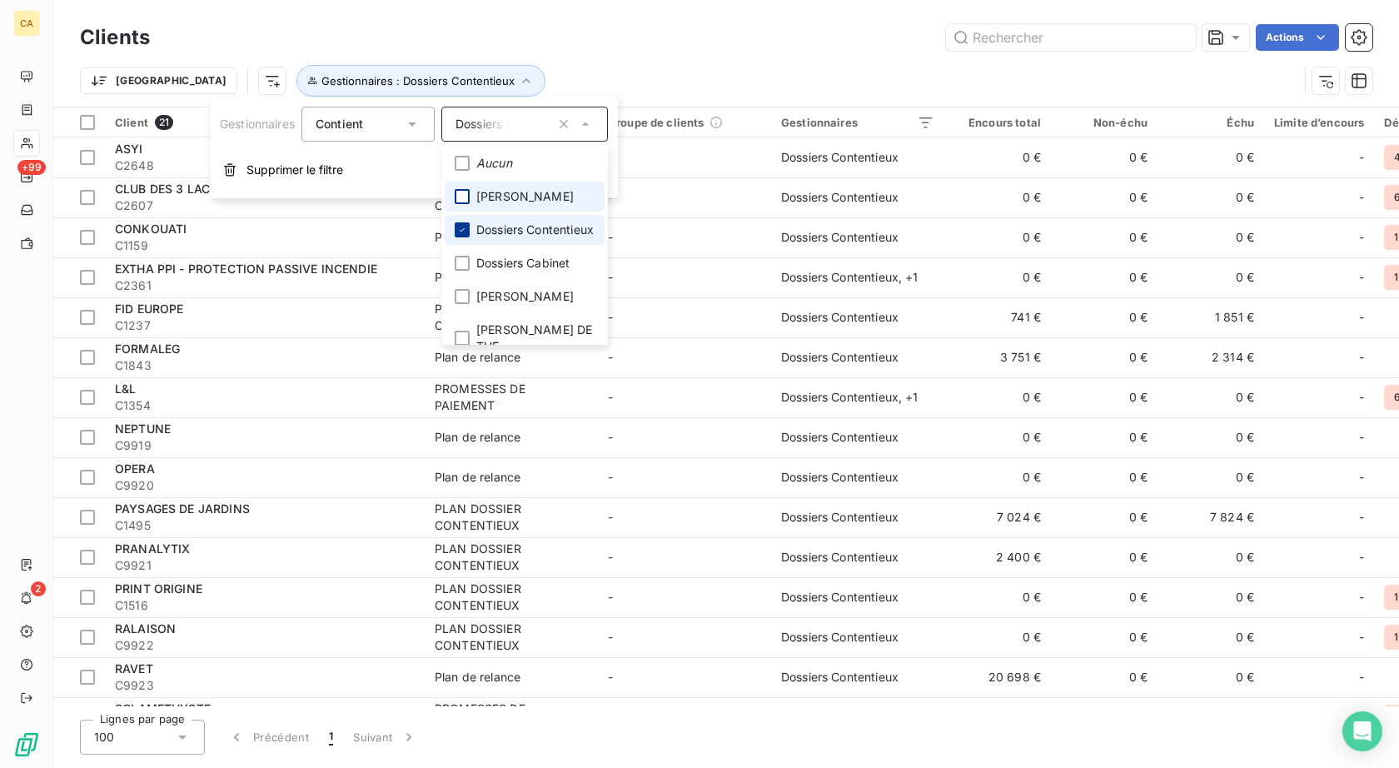
click at [466, 235] on icon at bounding box center [462, 230] width 10 height 10
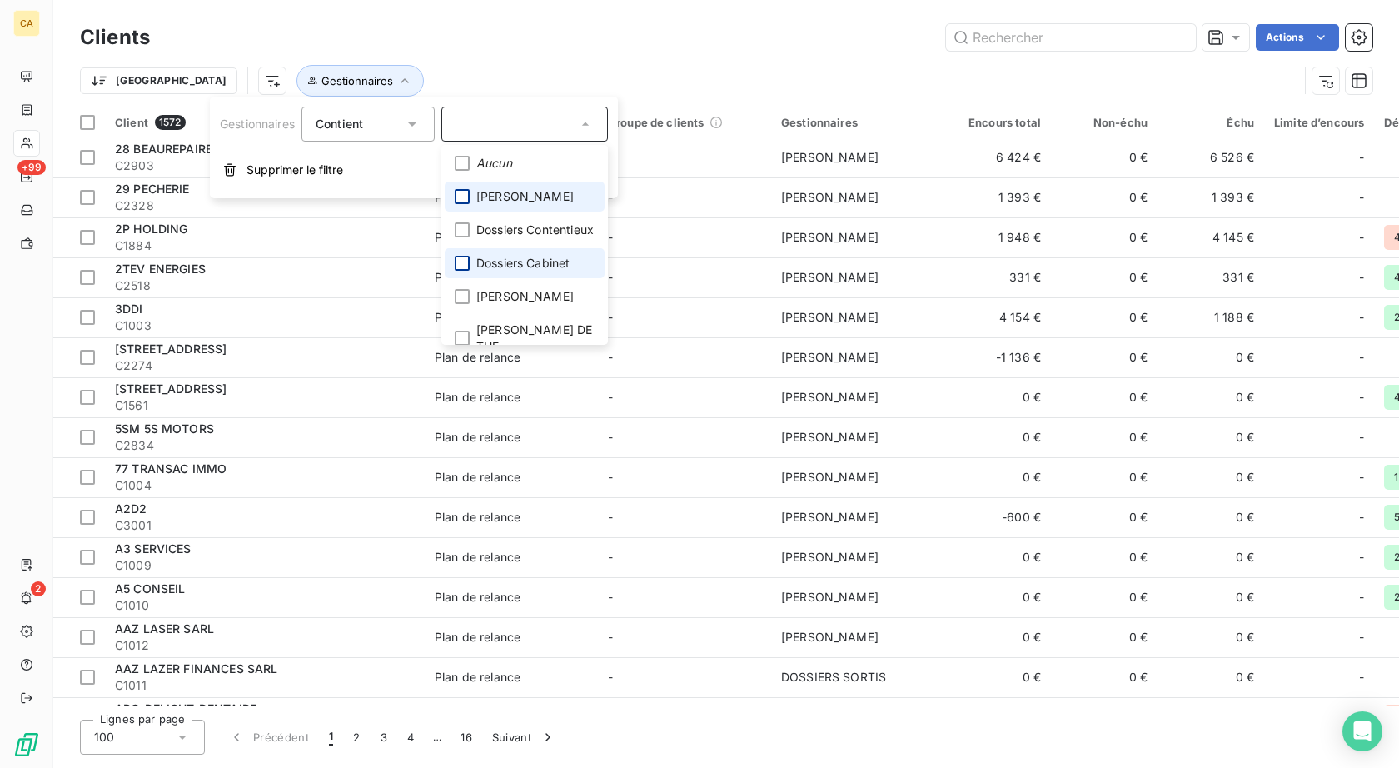
click at [465, 271] on div at bounding box center [462, 263] width 15 height 15
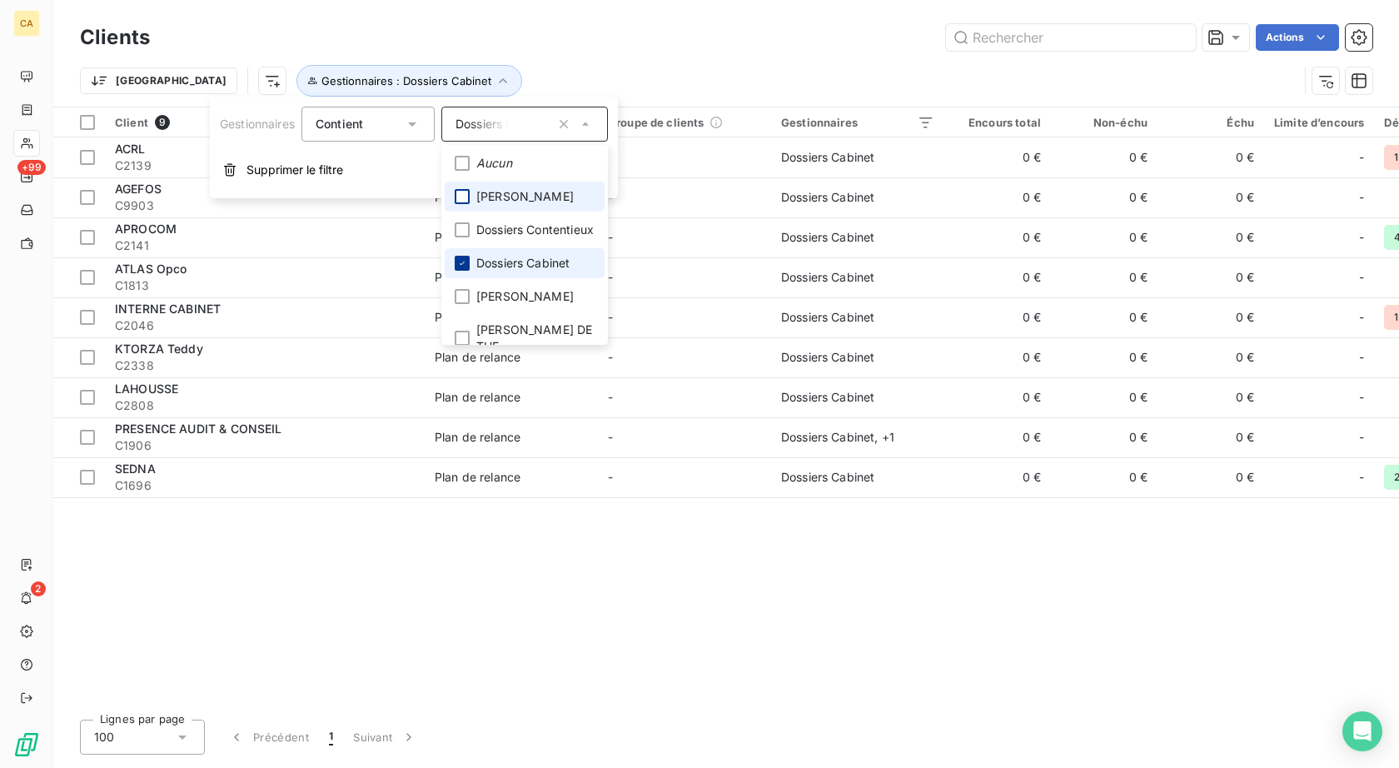
click at [465, 268] on icon at bounding box center [462, 263] width 10 height 10
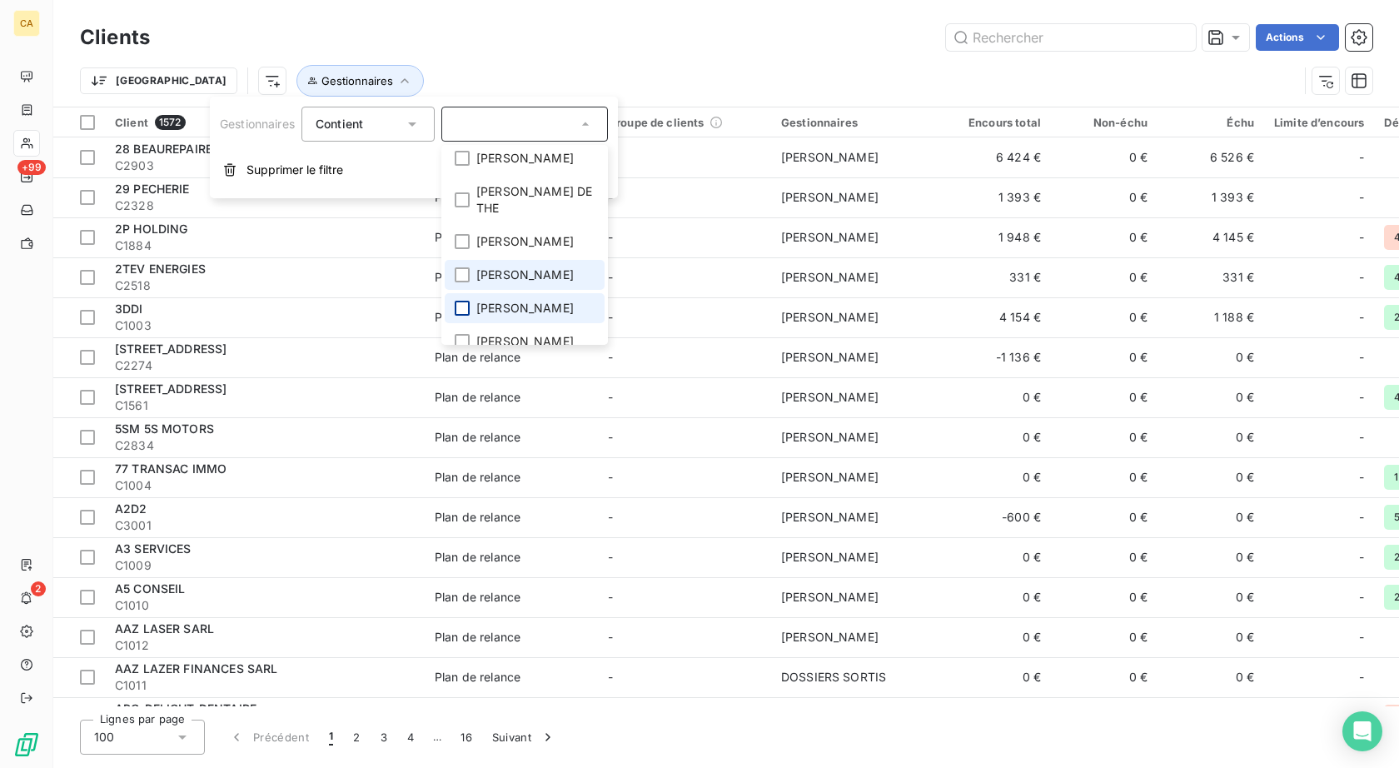
scroll to position [162, 0]
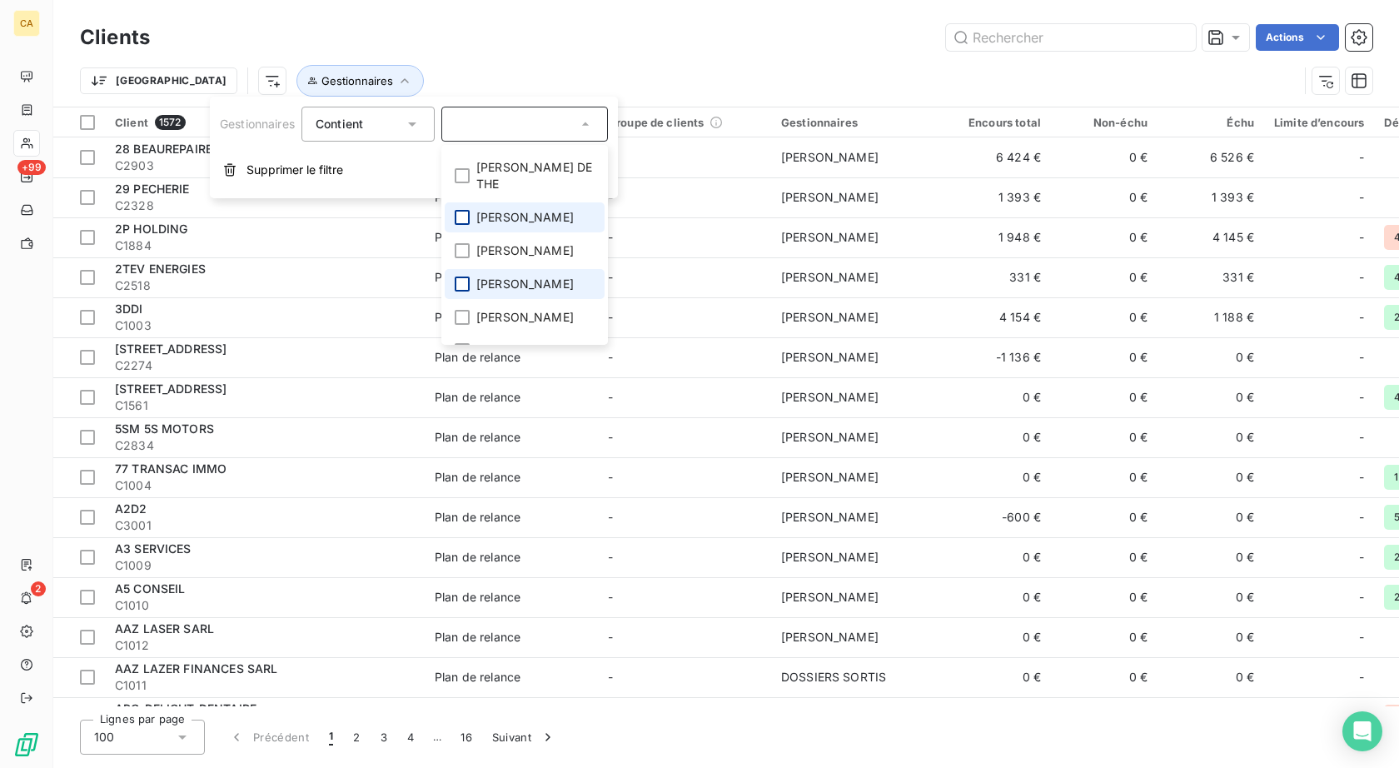
click at [469, 225] on div at bounding box center [462, 217] width 15 height 15
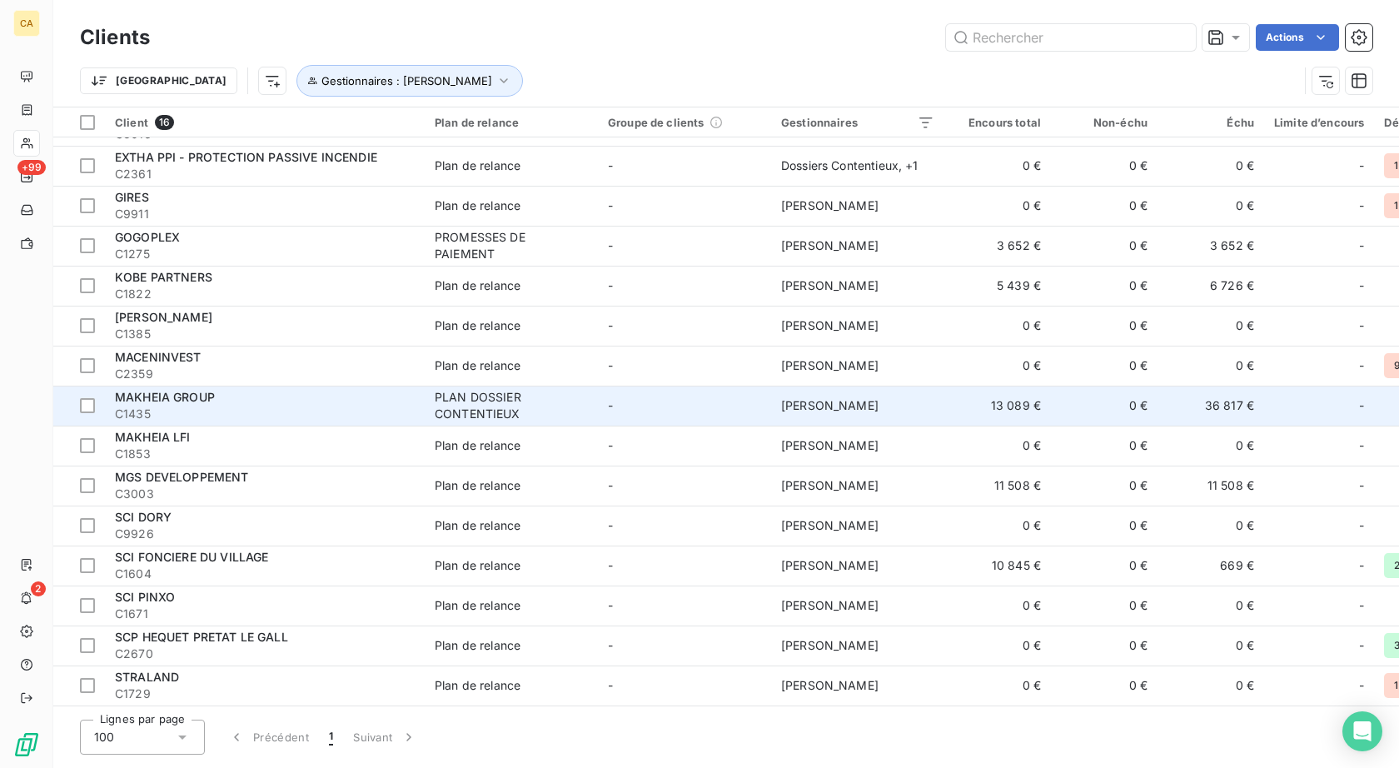
scroll to position [0, 0]
